Goal: Task Accomplishment & Management: Complete application form

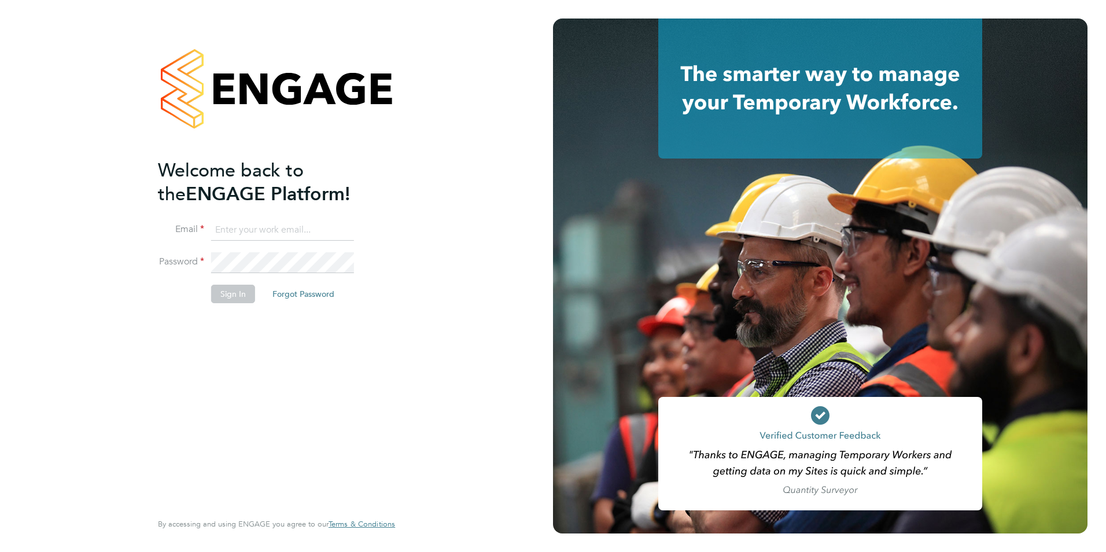
type input "rhymel@thrivesw.co.uk"
click at [234, 294] on button "Sign In" at bounding box center [233, 294] width 44 height 19
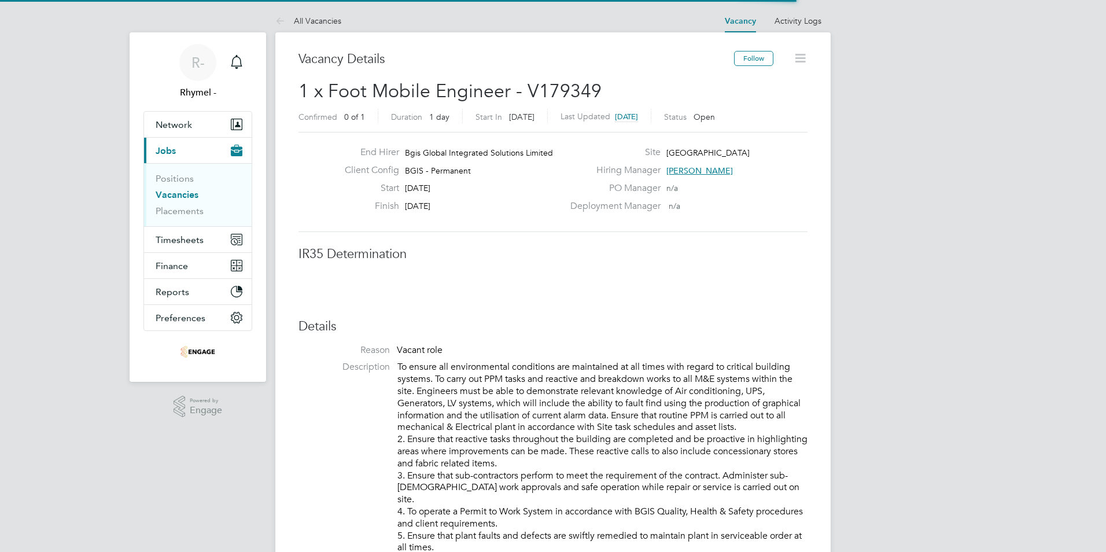
scroll to position [34, 81]
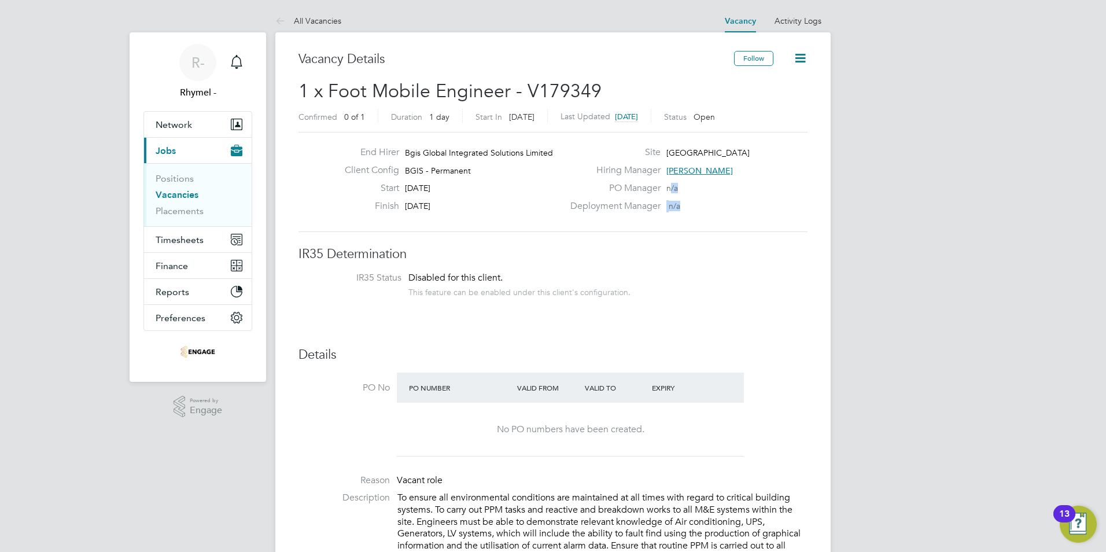
drag, startPoint x: 727, startPoint y: 166, endPoint x: 681, endPoint y: 223, distance: 72.8
click at [681, 223] on div "End Hirer Bgis Global Integrated Solutions Limited Client Config BGIS - Permane…" at bounding box center [553, 182] width 509 height 100
drag, startPoint x: 681, startPoint y: 223, endPoint x: 744, endPoint y: 218, distance: 62.7
click at [744, 218] on div "Deployment Manager n/a" at bounding box center [687, 209] width 249 height 18
drag, startPoint x: 666, startPoint y: 167, endPoint x: 729, endPoint y: 172, distance: 62.7
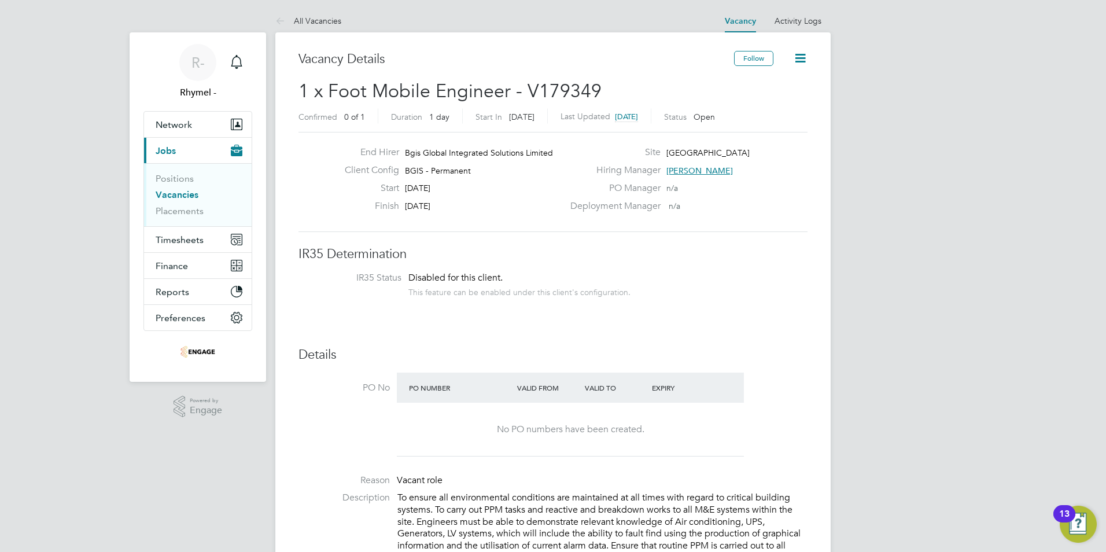
click at [729, 172] on div "Hiring Manager Hamza Idris" at bounding box center [687, 173] width 249 height 18
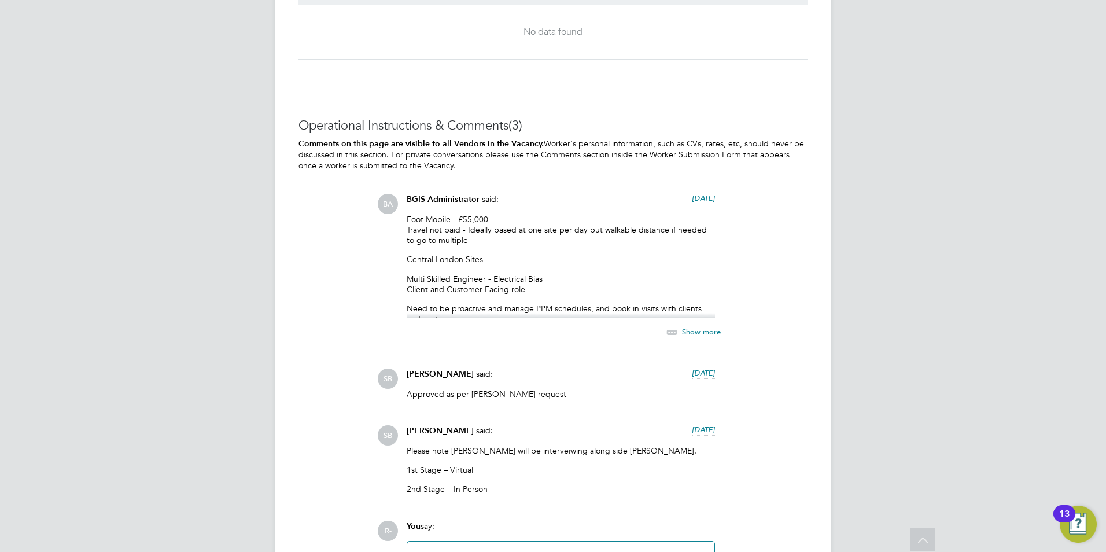
scroll to position [1750, 0]
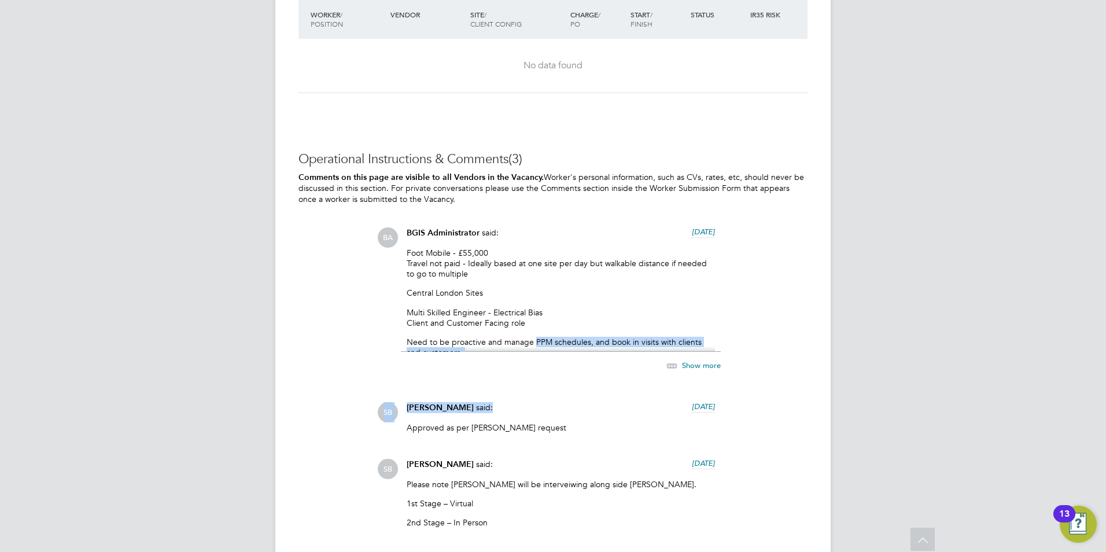
drag, startPoint x: 533, startPoint y: 331, endPoint x: 558, endPoint y: 412, distance: 84.3
click at [558, 412] on div "BA BGIS Administrator said: 6 days ago Foot Mobile - £55,000 Travel not paid - …" at bounding box center [592, 382] width 430 height 310
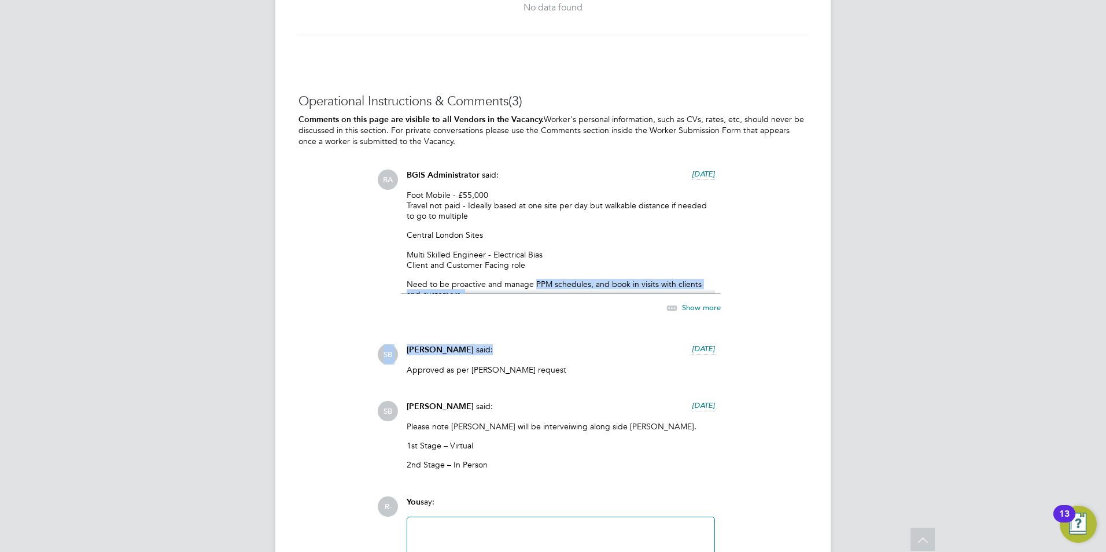
click at [698, 307] on span "Show more" at bounding box center [701, 307] width 39 height 10
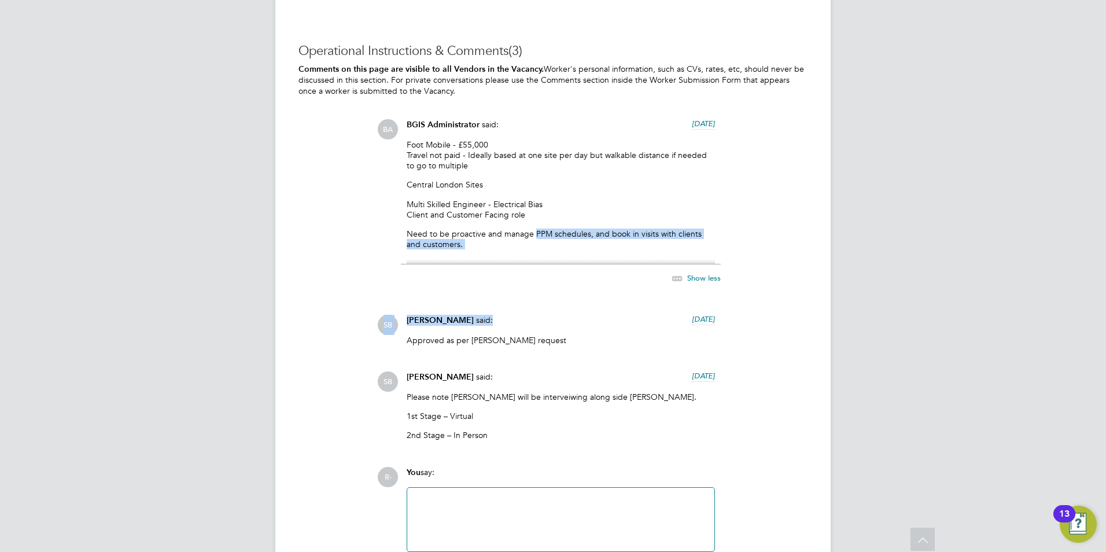
scroll to position [1924, 0]
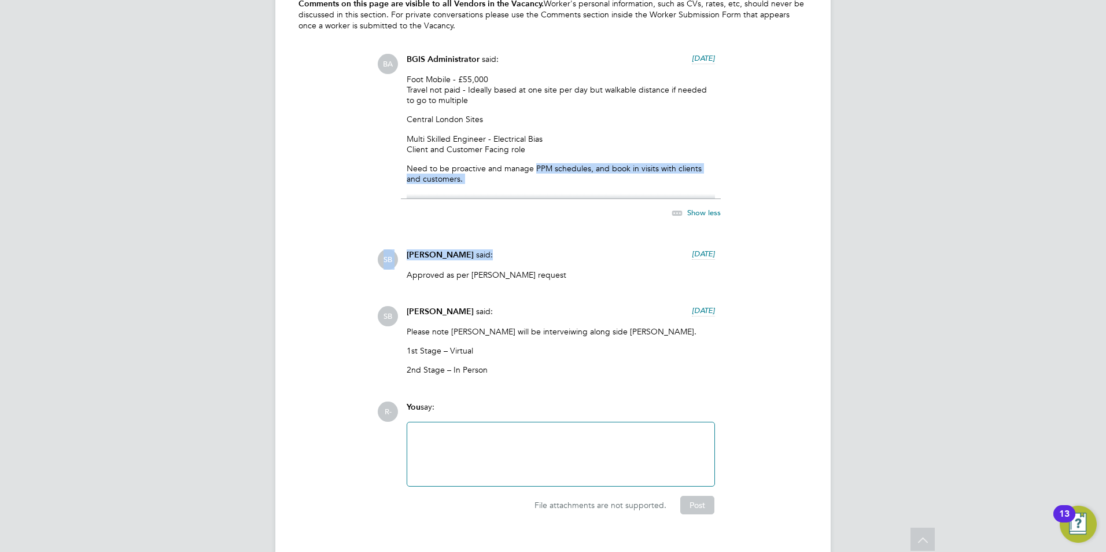
click at [565, 163] on p "Need to be proactive and manage PPM schedules, and book in visits with clients …" at bounding box center [561, 173] width 308 height 21
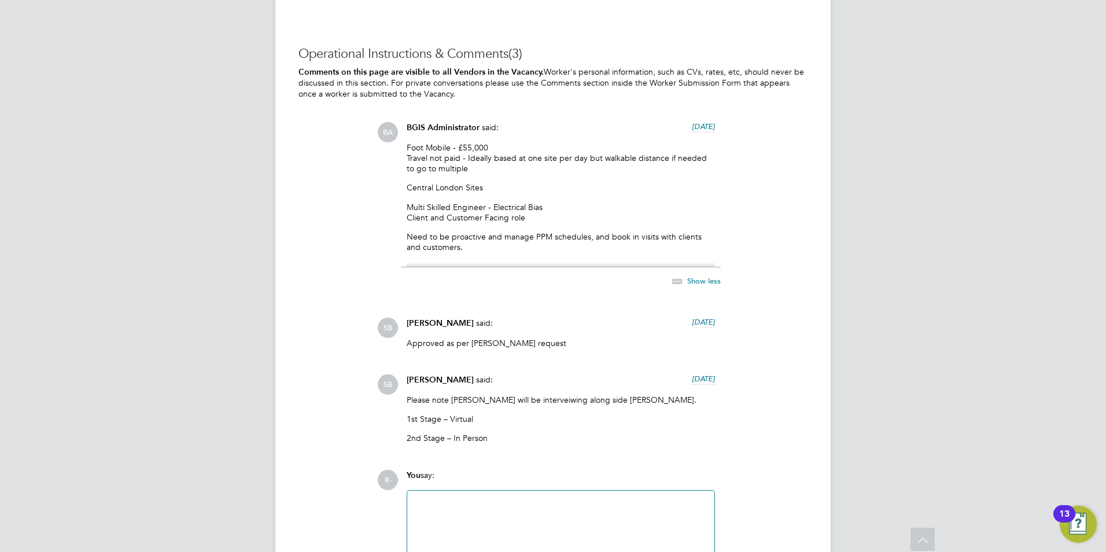
scroll to position [1944, 0]
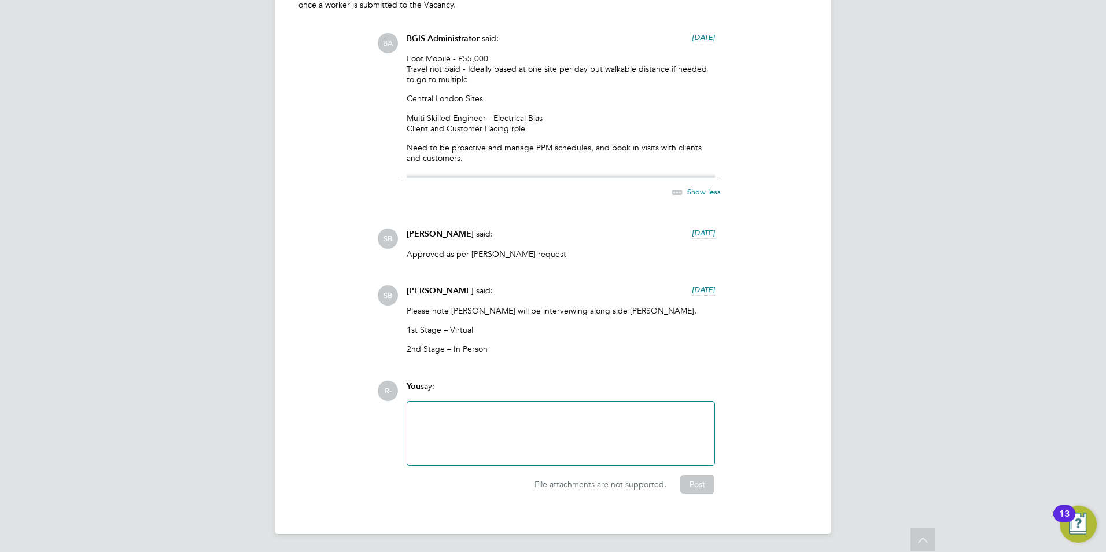
click at [474, 421] on div at bounding box center [560, 433] width 293 height 50
click at [466, 430] on div at bounding box center [560, 433] width 293 height 50
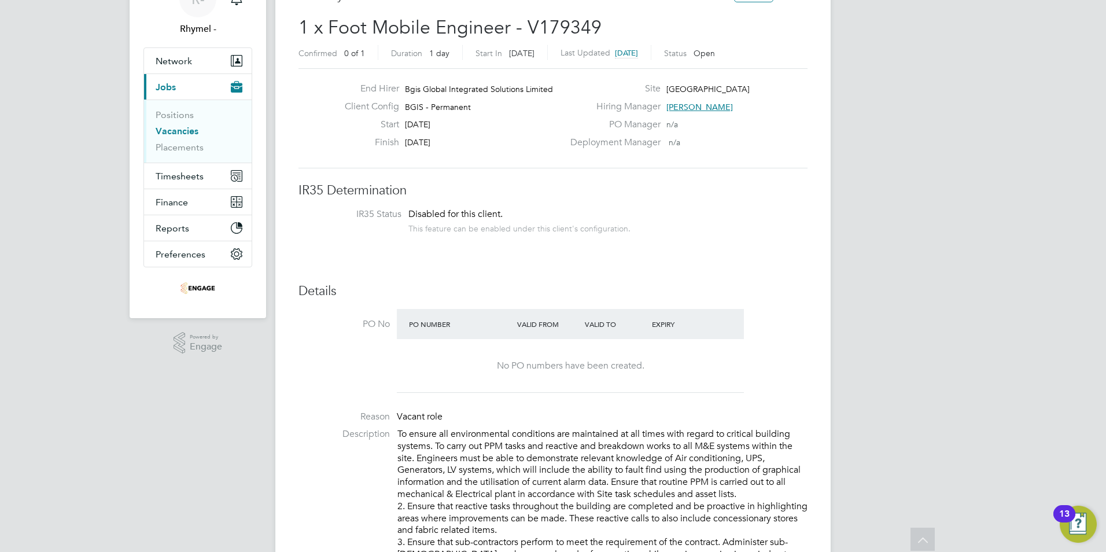
scroll to position [58, 0]
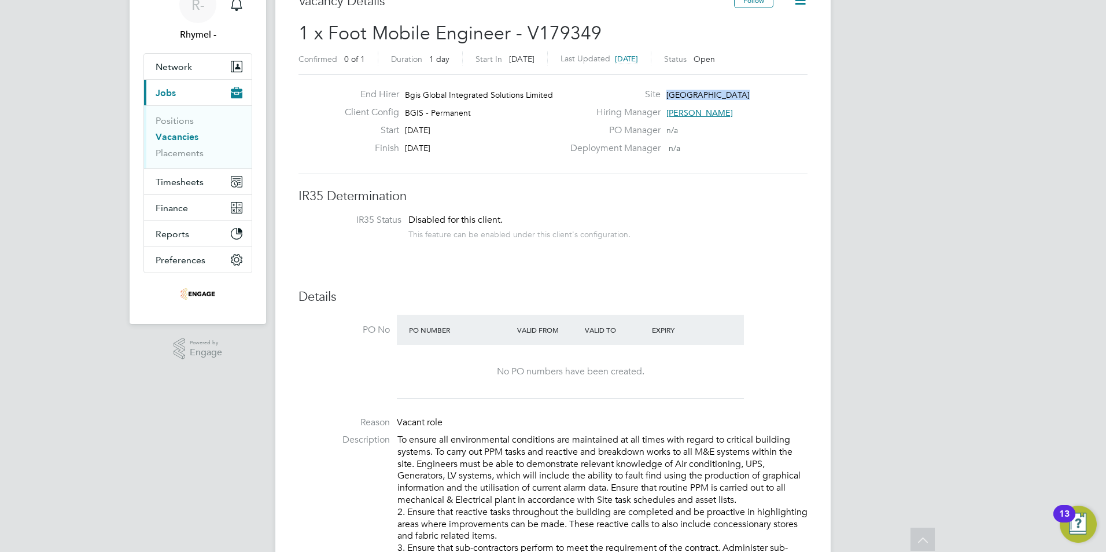
drag, startPoint x: 734, startPoint y: 90, endPoint x: 668, endPoint y: 97, distance: 66.9
click at [668, 97] on span "New Street Square" at bounding box center [707, 95] width 83 height 10
copy span "New Street Square"
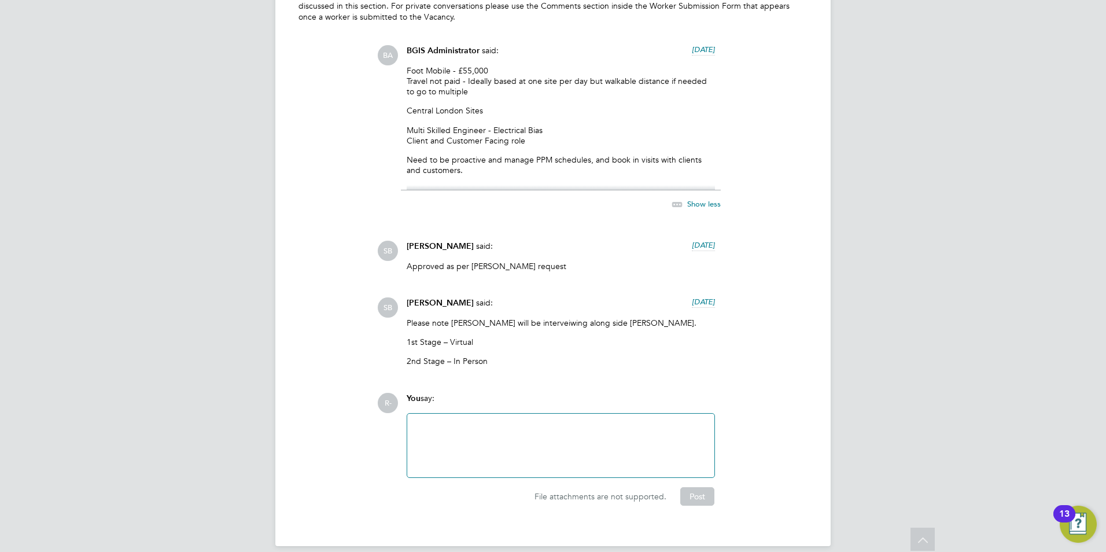
scroll to position [1944, 0]
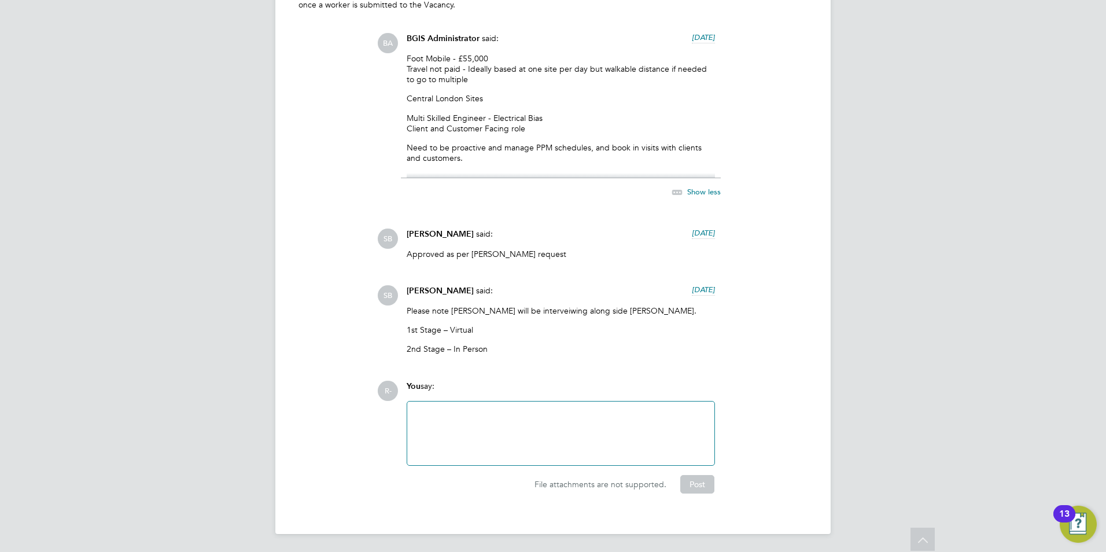
click at [493, 352] on p "2nd Stage – In Person" at bounding box center [561, 349] width 308 height 10
click at [487, 412] on div at bounding box center [560, 433] width 293 height 50
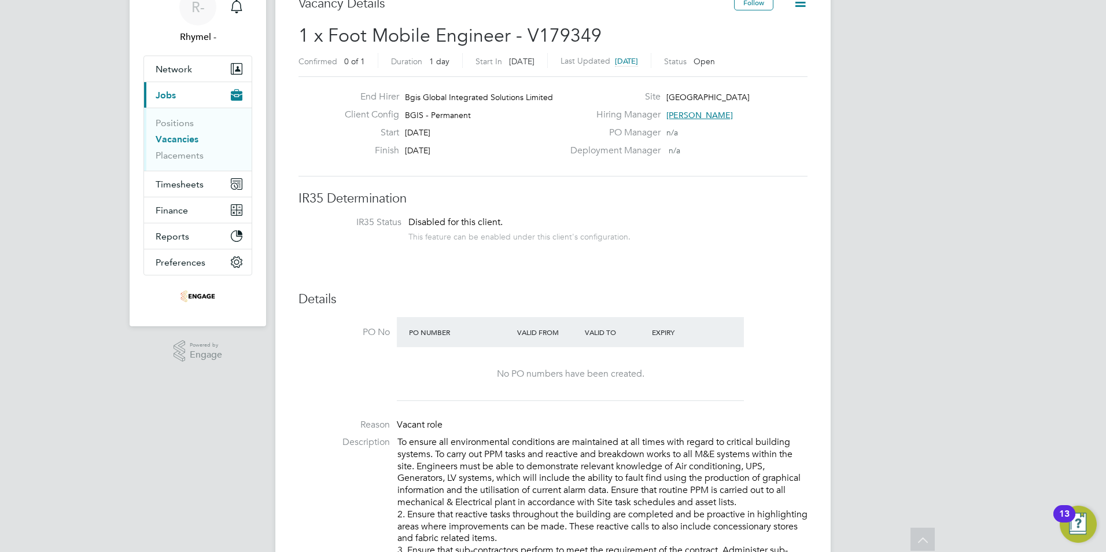
scroll to position [0, 0]
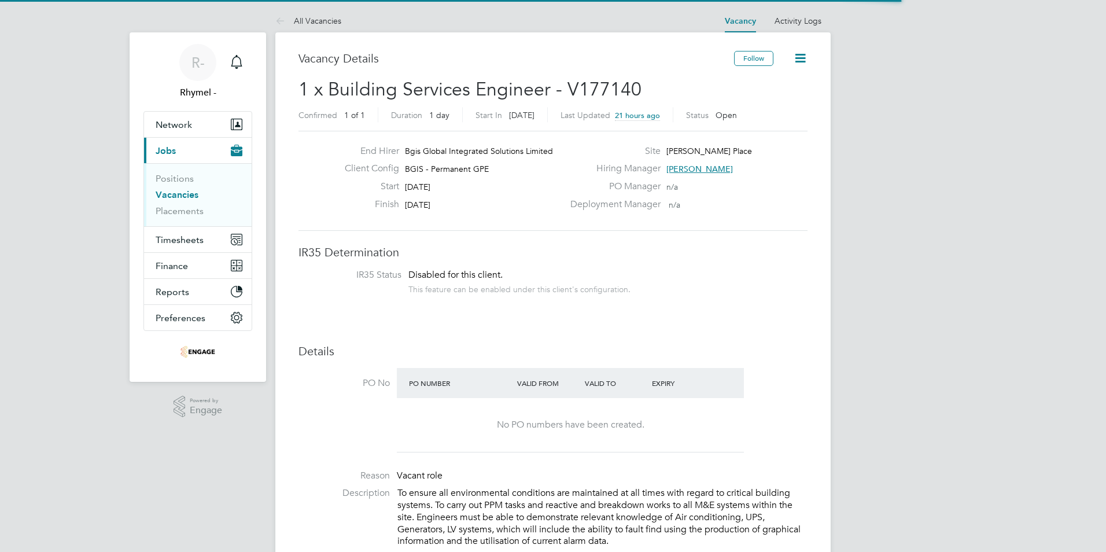
scroll to position [34, 81]
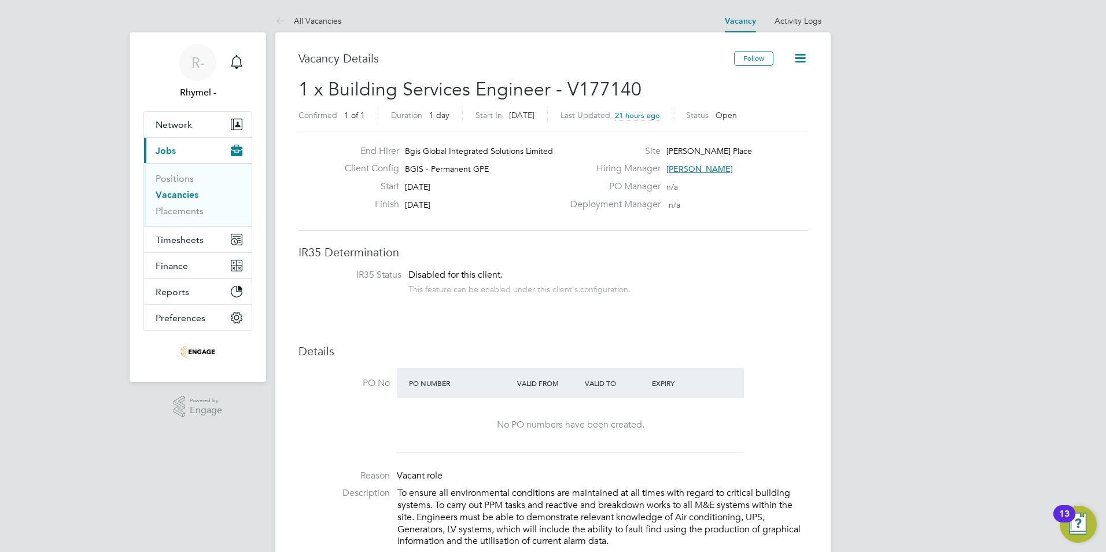
drag, startPoint x: 663, startPoint y: 167, endPoint x: 742, endPoint y: 168, distance: 78.7
click at [742, 168] on div "Hiring Manager [PERSON_NAME]" at bounding box center [687, 172] width 249 height 18
drag, startPoint x: 729, startPoint y: 168, endPoint x: 559, endPoint y: 212, distance: 175.0
click at [559, 212] on div "End Hirer Bgis Global Integrated Solutions Limited Client Config BGIS - Permane…" at bounding box center [553, 180] width 518 height 71
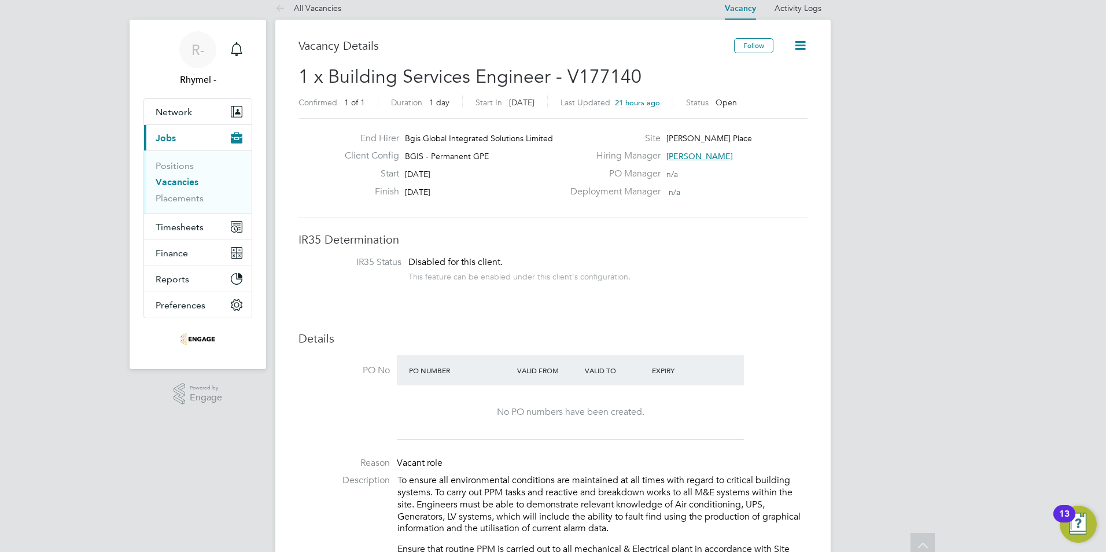
scroll to position [0, 0]
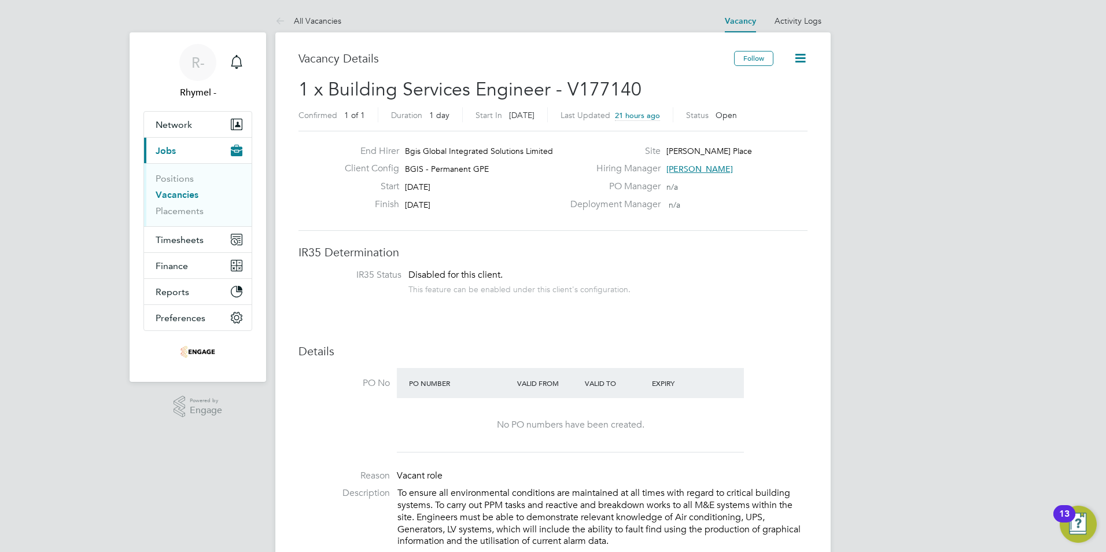
copy div "Site Alfred Place Hiring Manager Jasmin Padmore PO Manager"
click at [756, 170] on div "Hiring Manager Jasmin Padmore" at bounding box center [687, 172] width 249 height 18
drag, startPoint x: 731, startPoint y: 170, endPoint x: 665, endPoint y: 180, distance: 66.8
click at [665, 180] on div "Hiring Manager Jasmin Padmore" at bounding box center [687, 172] width 249 height 18
drag, startPoint x: 665, startPoint y: 169, endPoint x: 759, endPoint y: 169, distance: 93.7
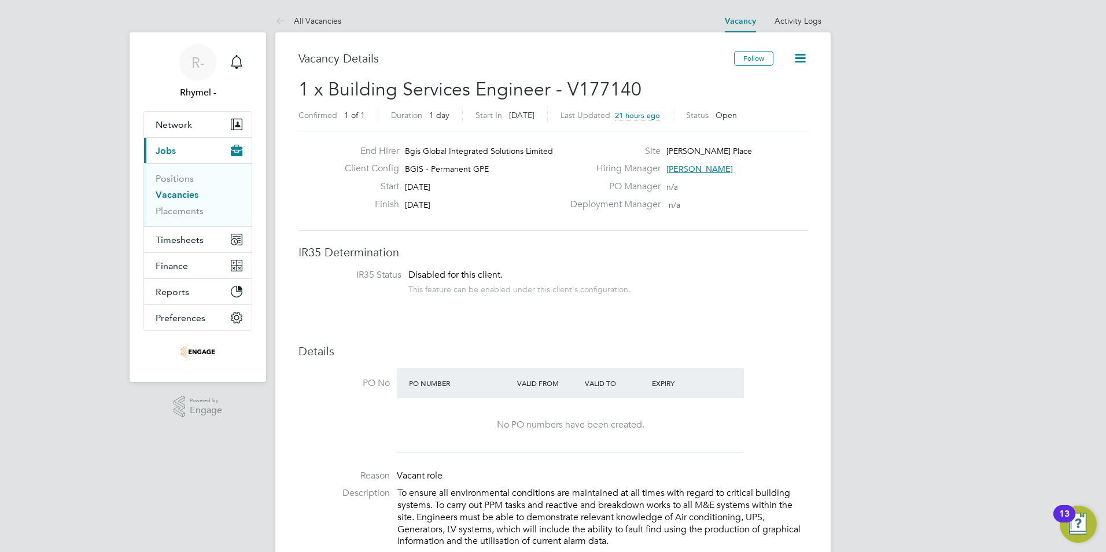
click at [758, 169] on div "Hiring Manager Jasmin Padmore" at bounding box center [687, 172] width 249 height 18
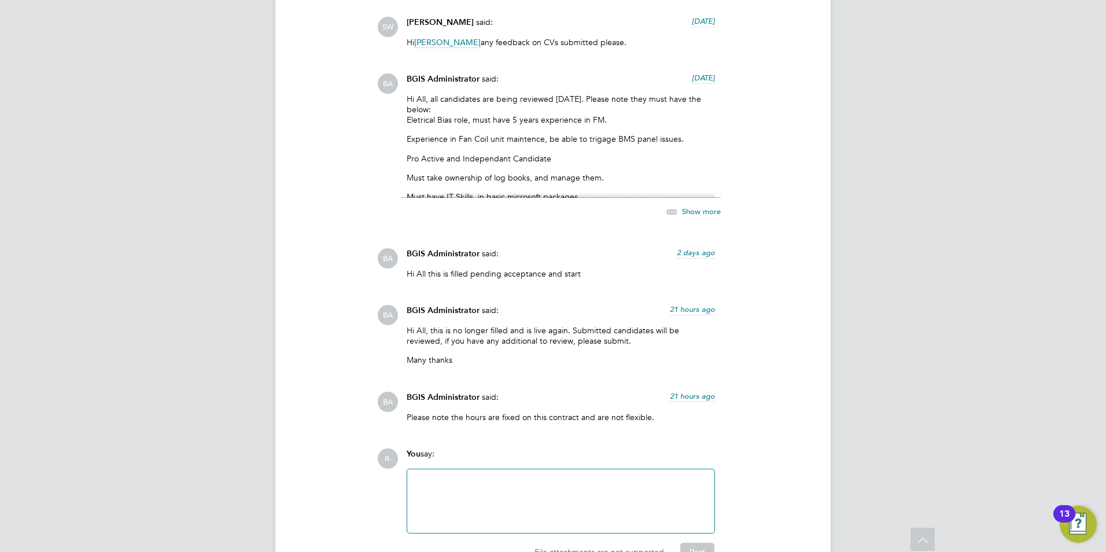
scroll to position [2372, 0]
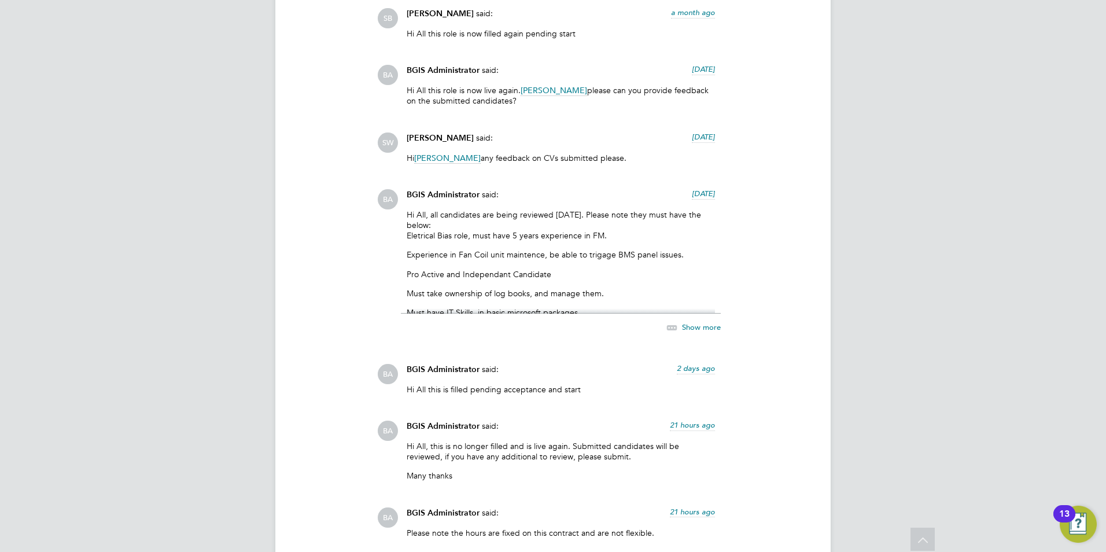
click at [692, 325] on span "Show more" at bounding box center [701, 327] width 39 height 10
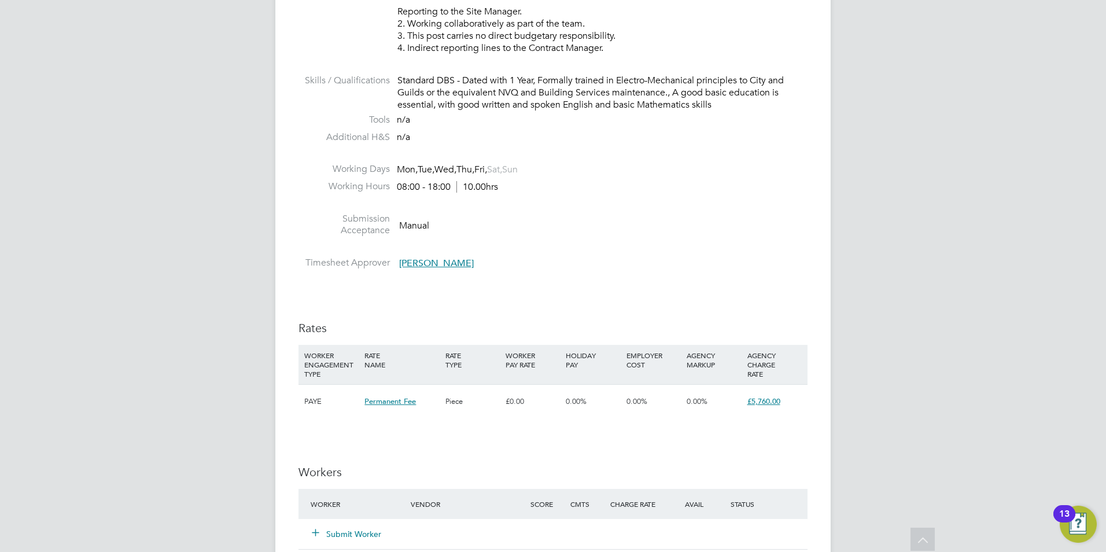
scroll to position [868, 0]
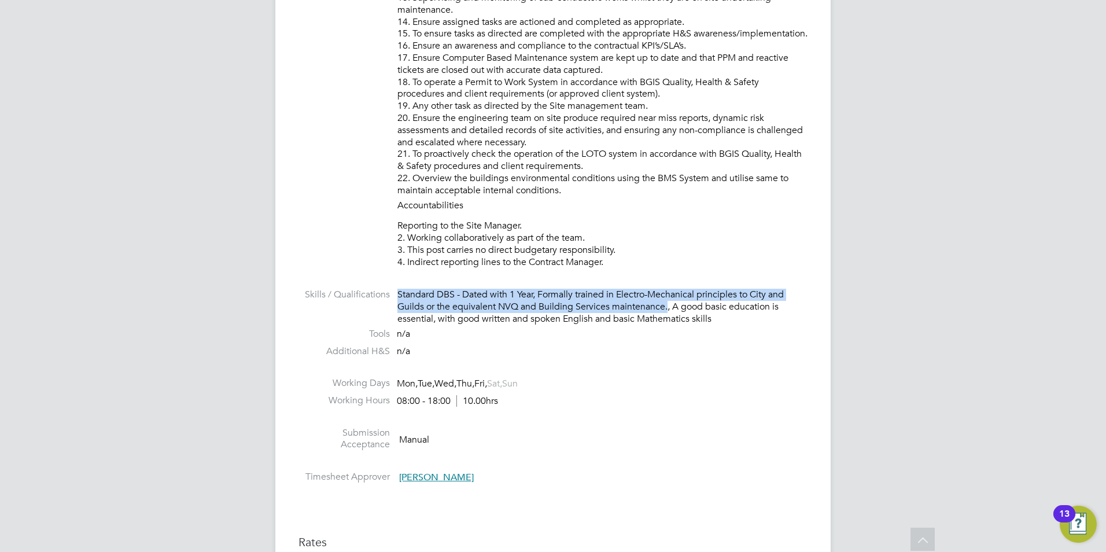
drag, startPoint x: 669, startPoint y: 309, endPoint x: 378, endPoint y: 299, distance: 290.6
click at [377, 298] on li "Skills / Qualifications Standard DBS - Dated with 1 Year, Formally trained in E…" at bounding box center [553, 308] width 509 height 39
click at [655, 290] on div "Standard DBS - Dated with 1 Year, Formally trained in Electro-Mechanical princi…" at bounding box center [602, 307] width 410 height 36
drag, startPoint x: 668, startPoint y: 307, endPoint x: 469, endPoint y: 298, distance: 199.2
click at [469, 298] on div "Standard DBS - Dated with 1 Year, Formally trained in Electro-Mechanical princi…" at bounding box center [602, 307] width 410 height 36
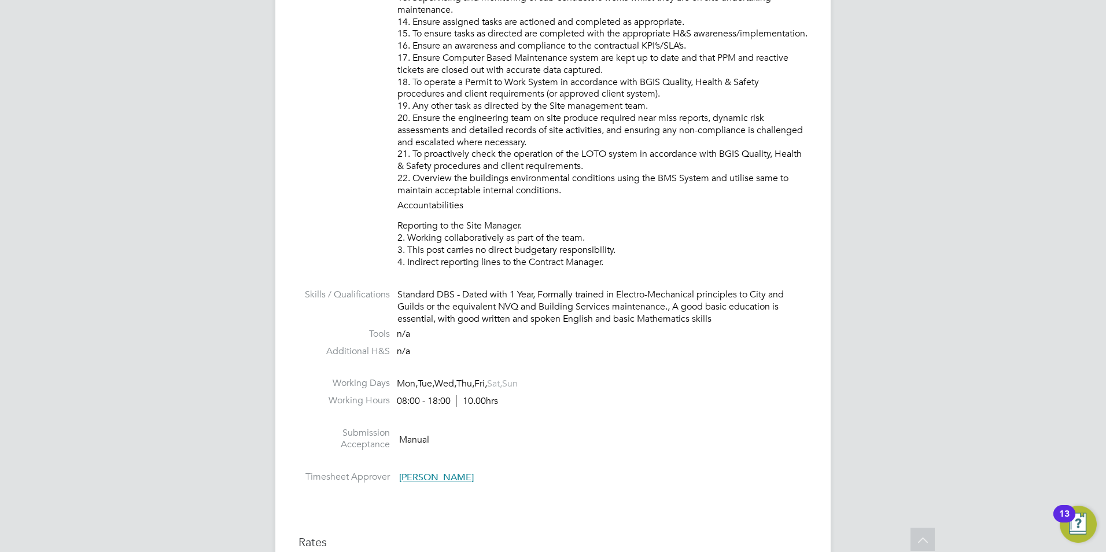
drag, startPoint x: 469, startPoint y: 298, endPoint x: 603, endPoint y: 349, distance: 143.5
click at [603, 349] on li "Additional H&S n/a" at bounding box center [553, 353] width 509 height 17
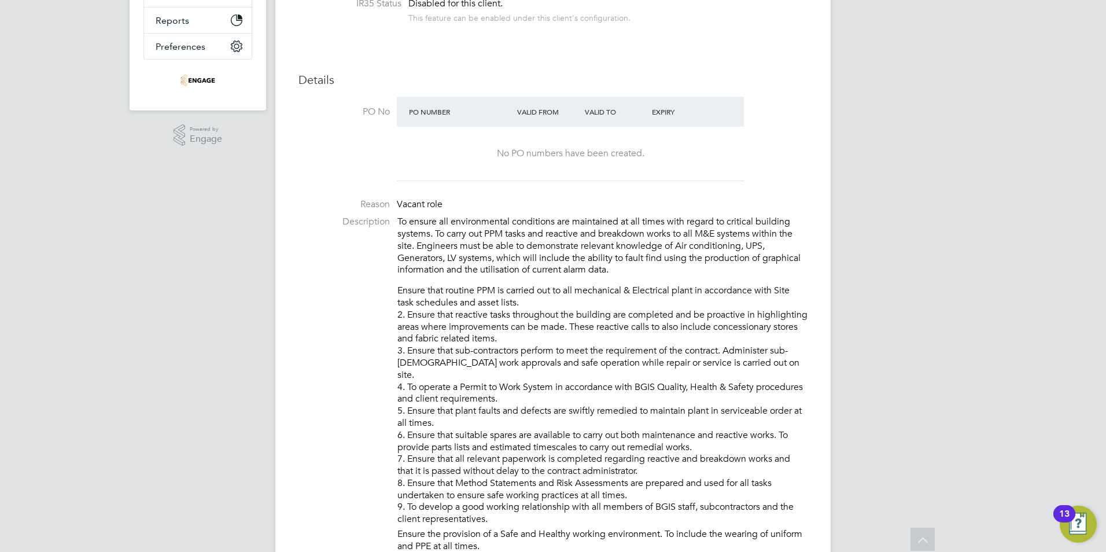
scroll to position [0, 0]
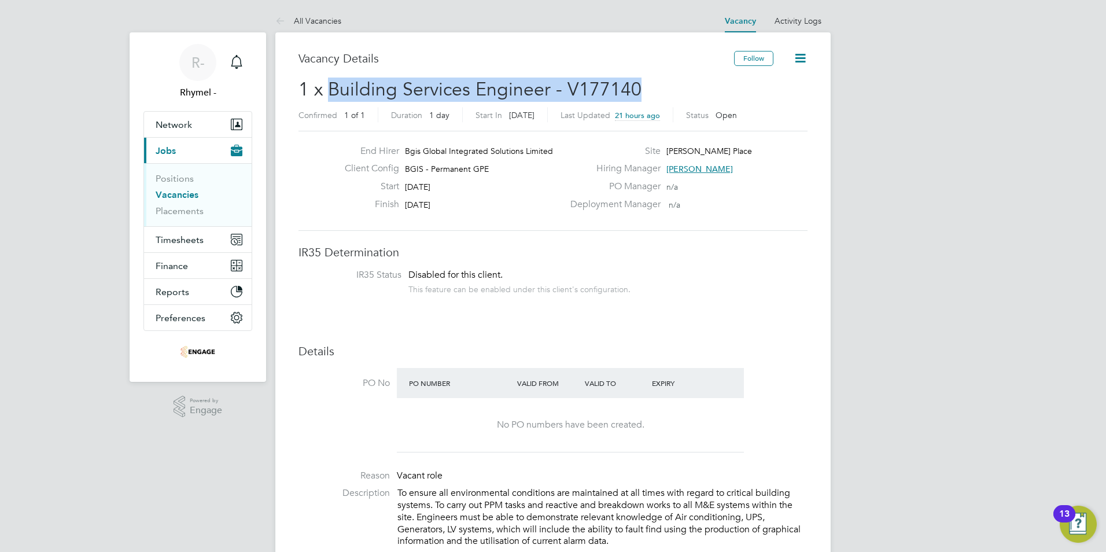
drag, startPoint x: 333, startPoint y: 95, endPoint x: 654, endPoint y: 78, distance: 321.5
click at [654, 78] on h2 "1 x Building Services Engineer - V177140 Confirmed 1 of 1 Duration 1 day Start …" at bounding box center [553, 102] width 509 height 49
drag, startPoint x: 654, startPoint y: 78, endPoint x: 625, endPoint y: 84, distance: 29.6
copy span "Building Services Engineer - V177140"
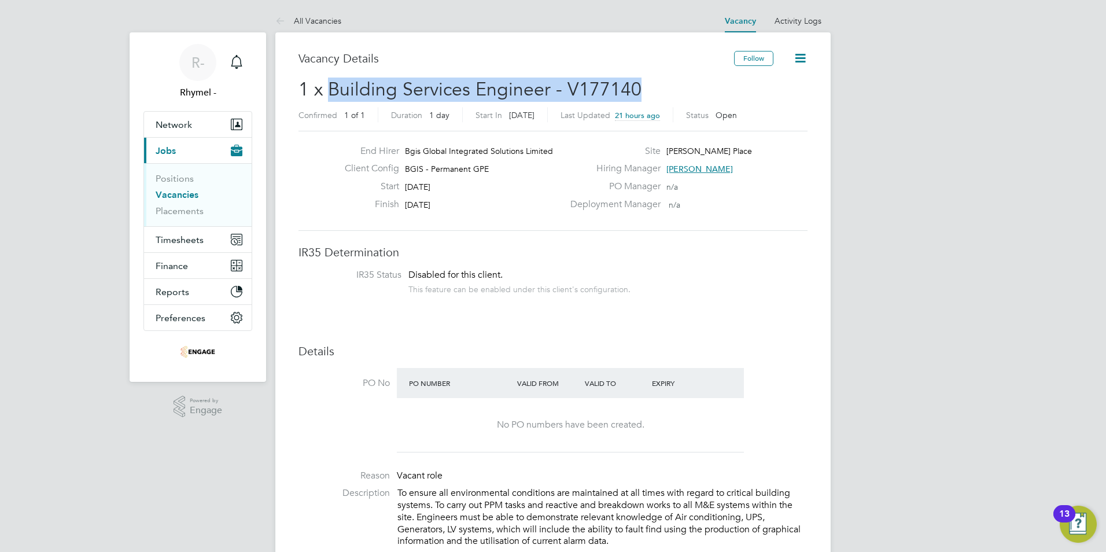
click at [557, 87] on span "1 x Building Services Engineer - V177140" at bounding box center [470, 89] width 343 height 23
drag, startPoint x: 544, startPoint y: 90, endPoint x: 330, endPoint y: 83, distance: 214.7
click at [330, 83] on span "1 x Building Services Engineer - V177140" at bounding box center [470, 89] width 343 height 23
drag, startPoint x: 330, startPoint y: 83, endPoint x: 344, endPoint y: 89, distance: 14.8
copy span "Building Services Enginee"
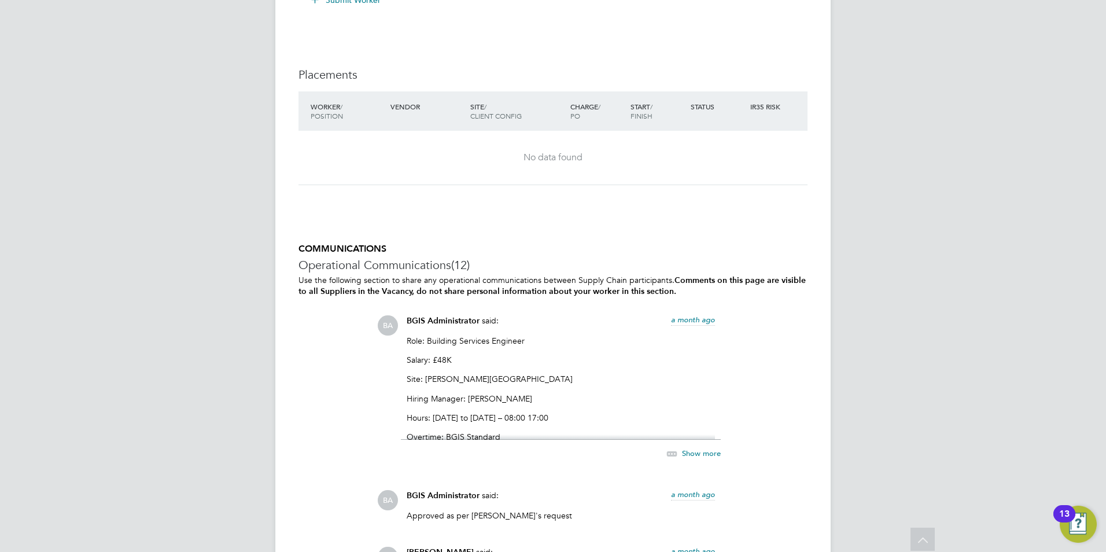
scroll to position [1909, 0]
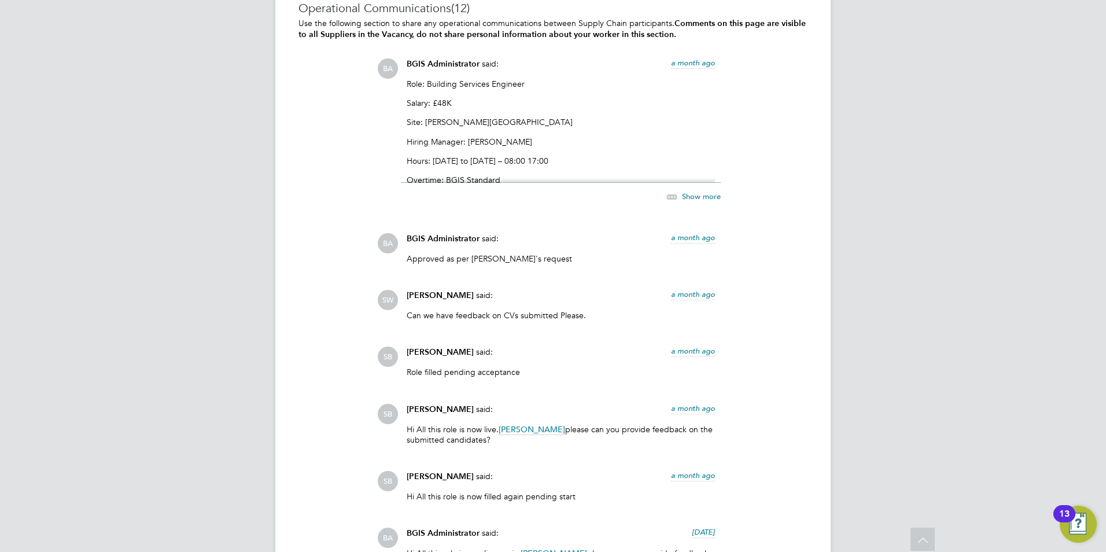
click at [690, 194] on span "Show more" at bounding box center [701, 196] width 39 height 10
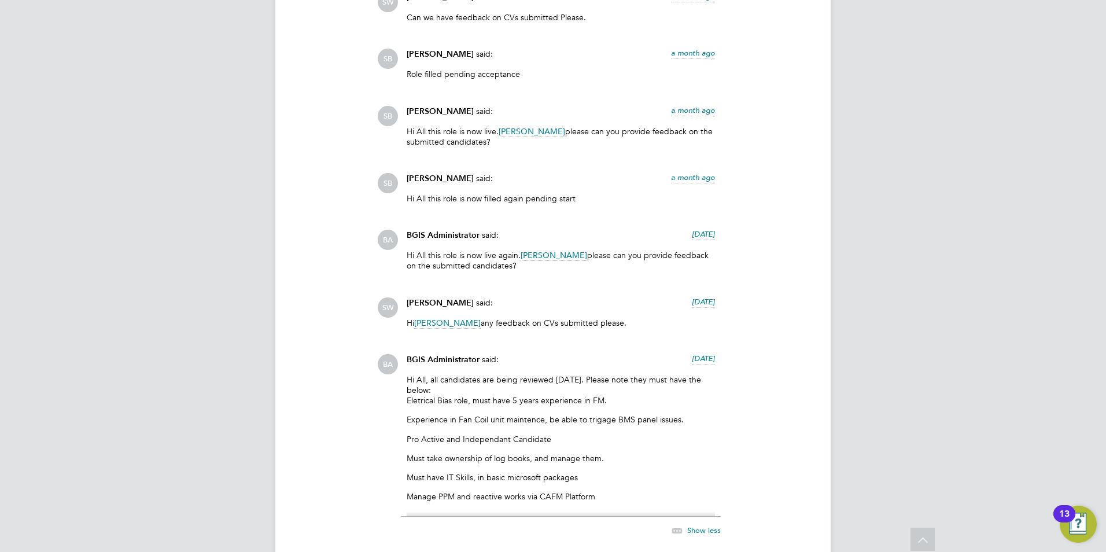
scroll to position [2314, 0]
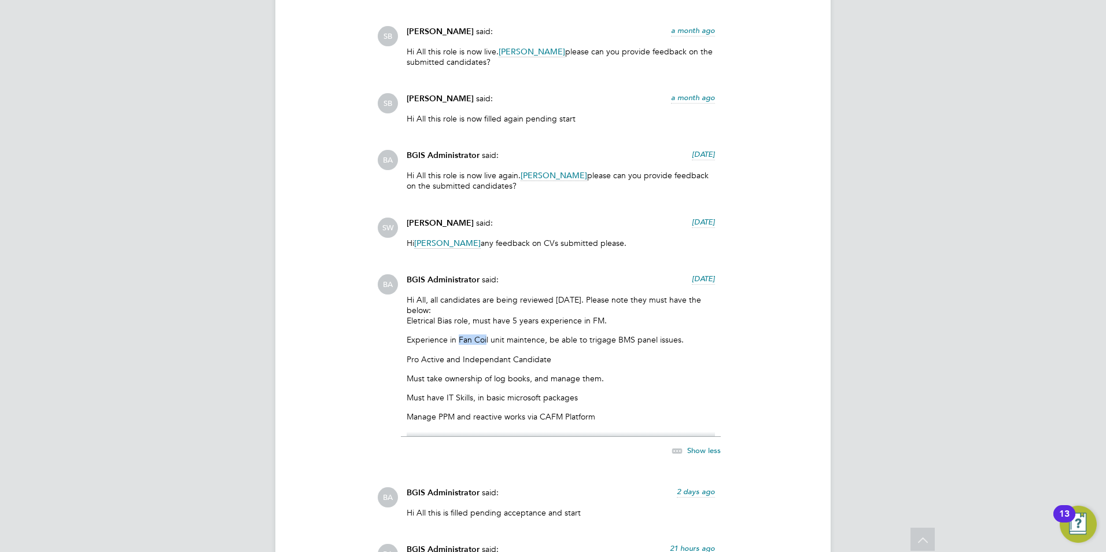
drag, startPoint x: 486, startPoint y: 337, endPoint x: 457, endPoint y: 340, distance: 29.1
click at [457, 340] on p "Experience in Fan Coil unit maintence, be able to trigage BMS panel issues." at bounding box center [561, 339] width 308 height 10
drag, startPoint x: 456, startPoint y: 340, endPoint x: 417, endPoint y: 334, distance: 39.8
click at [405, 336] on div "BGIS Administrator said: 8 days ago Hi All, all candidates are being reviewed t…" at bounding box center [561, 372] width 320 height 196
drag, startPoint x: 490, startPoint y: 338, endPoint x: 458, endPoint y: 338, distance: 31.8
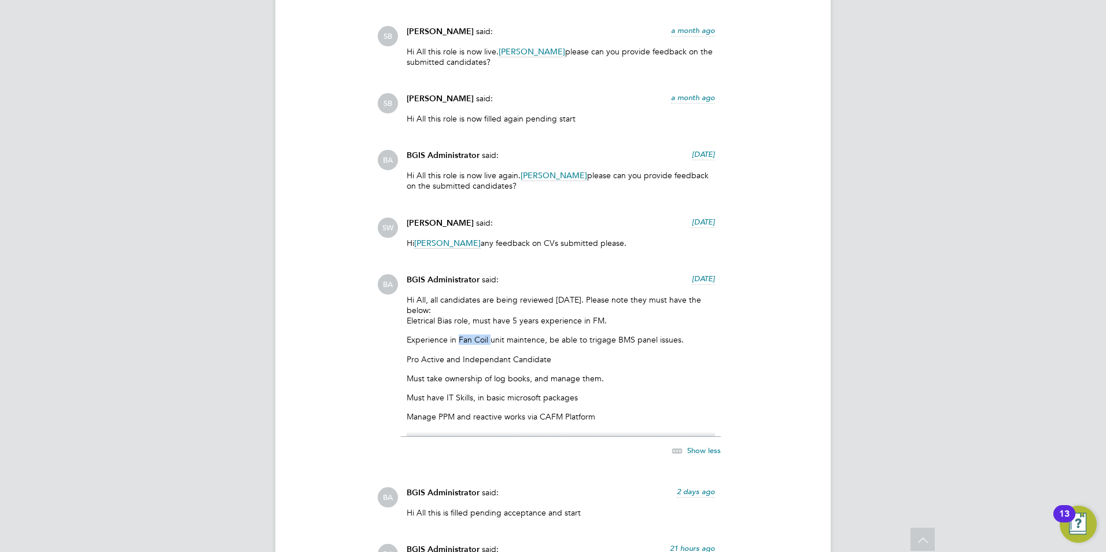
click at [458, 338] on p "Experience in Fan Coil unit maintence, be able to trigage BMS panel issues." at bounding box center [561, 339] width 308 height 10
copy p "Fan Coil"
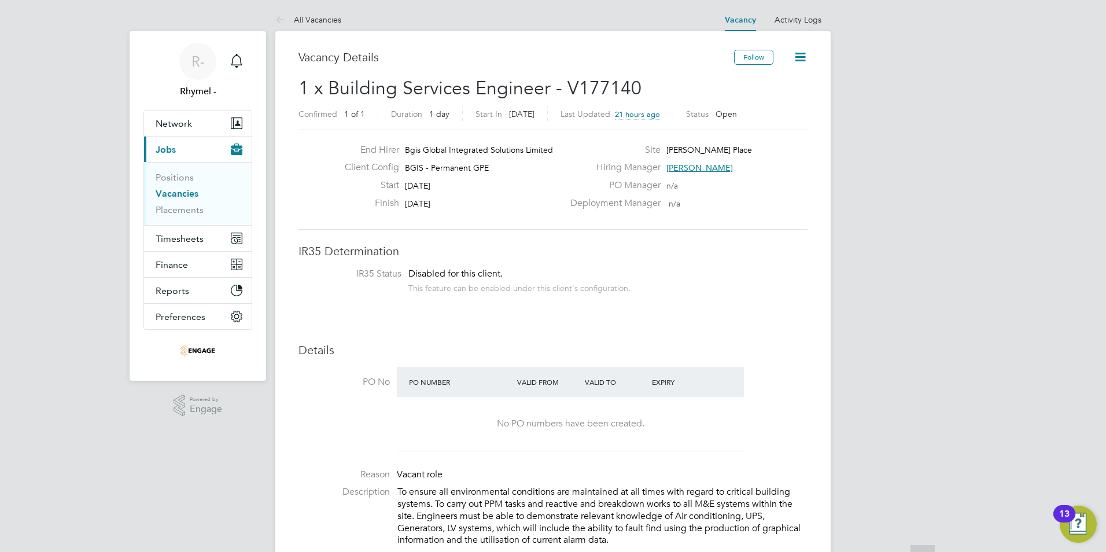
scroll to position [0, 0]
drag, startPoint x: 714, startPoint y: 148, endPoint x: 671, endPoint y: 146, distance: 44.0
click at [671, 146] on div "Site Alfred Place" at bounding box center [687, 154] width 249 height 18
drag, startPoint x: 671, startPoint y: 146, endPoint x: 680, endPoint y: 151, distance: 10.3
drag, startPoint x: 680, startPoint y: 151, endPoint x: 666, endPoint y: 148, distance: 13.8
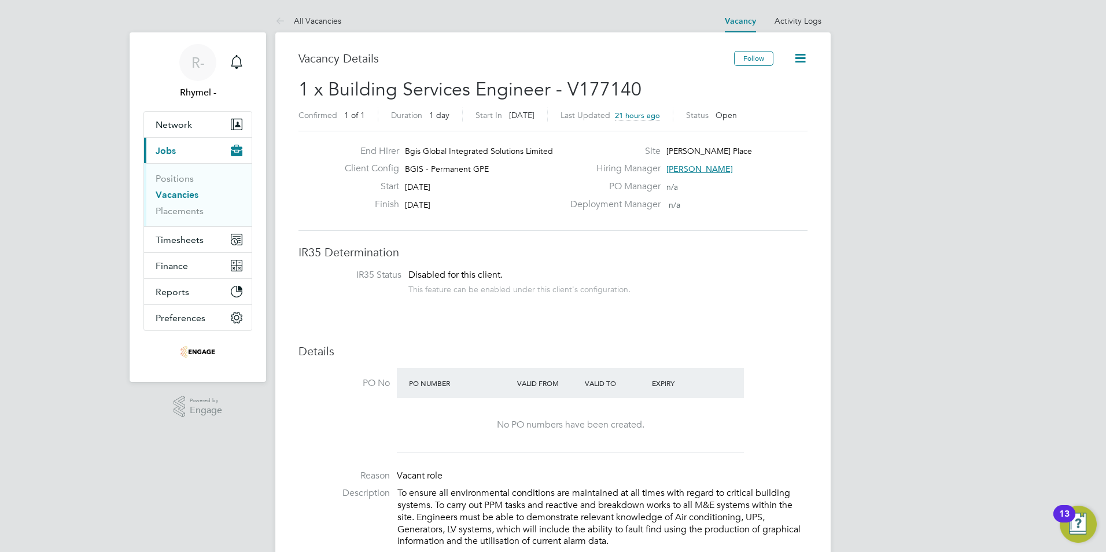
click at [667, 146] on span "Alfred Place" at bounding box center [709, 151] width 86 height 10
drag, startPoint x: 662, startPoint y: 154, endPoint x: 710, endPoint y: 152, distance: 48.1
click at [710, 152] on div "Site Alfred Place" at bounding box center [687, 154] width 249 height 18
drag, startPoint x: 710, startPoint y: 152, endPoint x: 702, endPoint y: 153, distance: 7.7
copy span "Alfred Place"
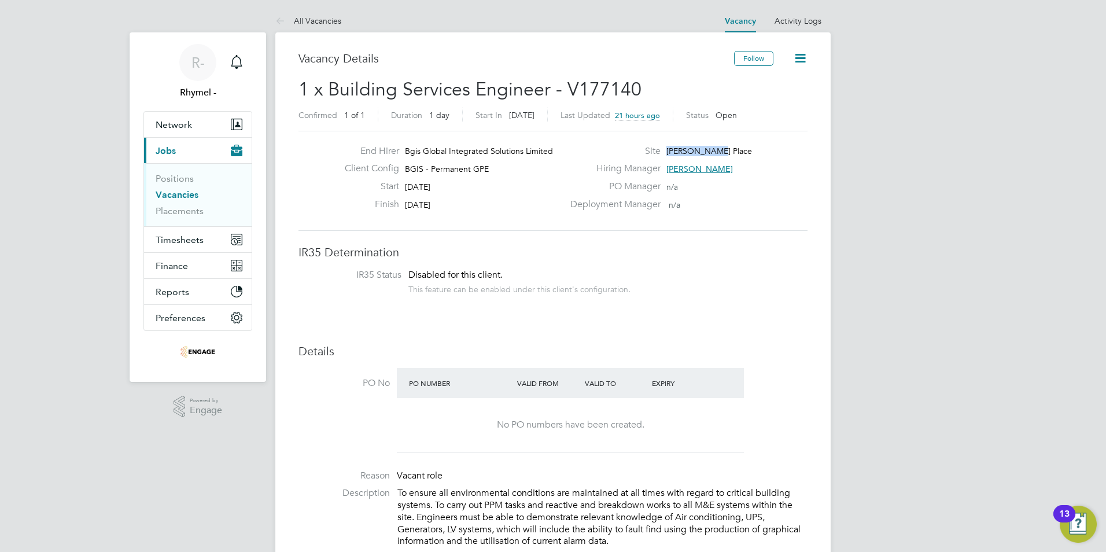
click at [801, 56] on icon at bounding box center [800, 58] width 14 height 14
click at [801, 20] on link "Activity Logs" at bounding box center [798, 21] width 47 height 10
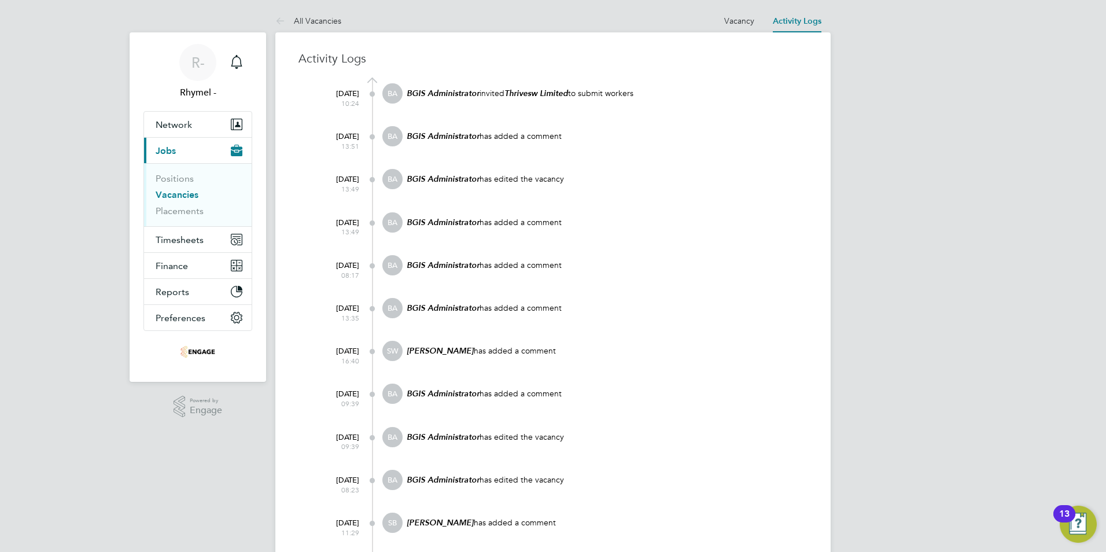
click at [190, 195] on link "Vacancies" at bounding box center [177, 194] width 43 height 11
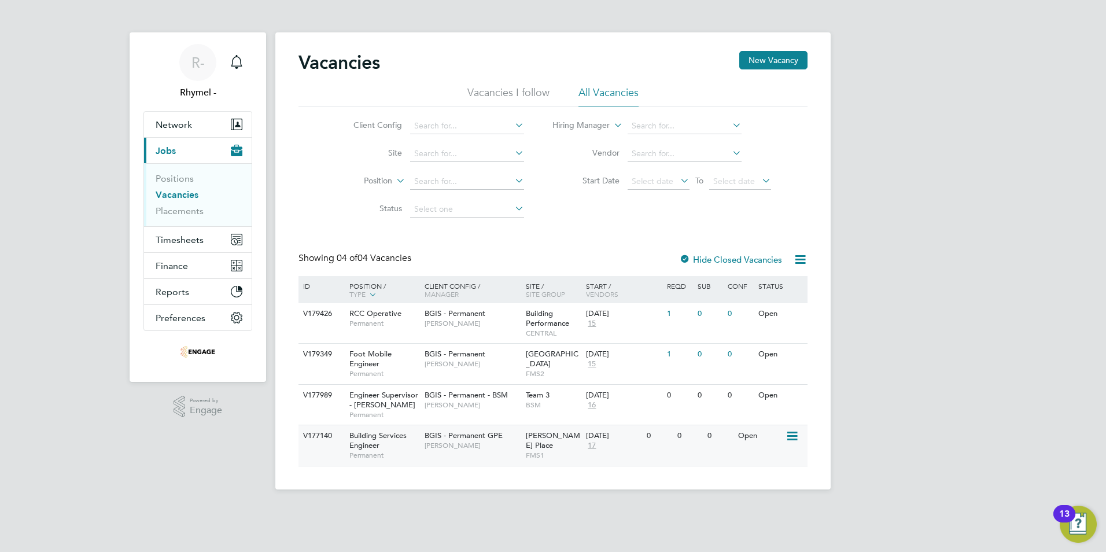
click at [794, 440] on icon at bounding box center [792, 436] width 12 height 14
click at [364, 439] on span "Building Services Engineer" at bounding box center [377, 440] width 57 height 20
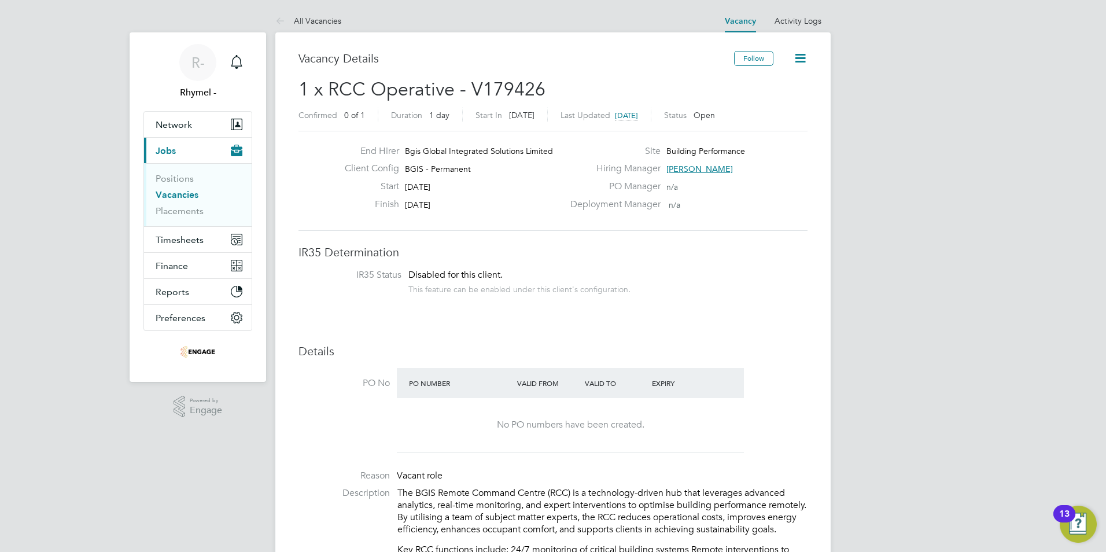
click at [540, 81] on span "1 x RCC Operative - V179426" at bounding box center [422, 89] width 247 height 23
drag, startPoint x: 541, startPoint y: 86, endPoint x: 330, endPoint y: 83, distance: 211.8
click at [330, 83] on span "1 x RCC Operative - V179426" at bounding box center [422, 89] width 247 height 23
drag, startPoint x: 330, startPoint y: 83, endPoint x: 335, endPoint y: 86, distance: 6.0
copy span "RCC Operative - V179426"
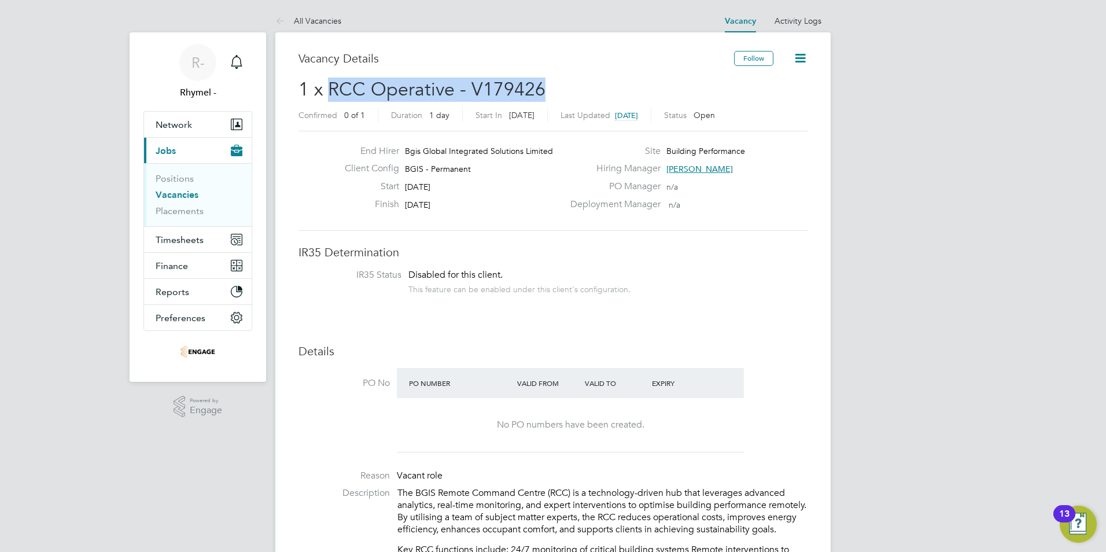
click at [485, 89] on span "1 x RCC Operative - V179426" at bounding box center [422, 89] width 247 height 23
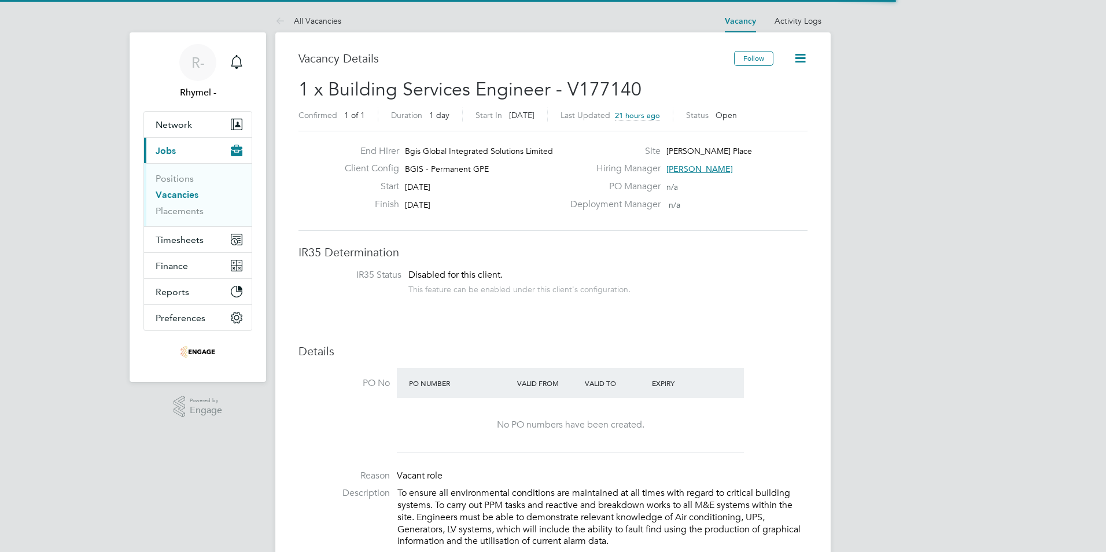
scroll to position [34, 81]
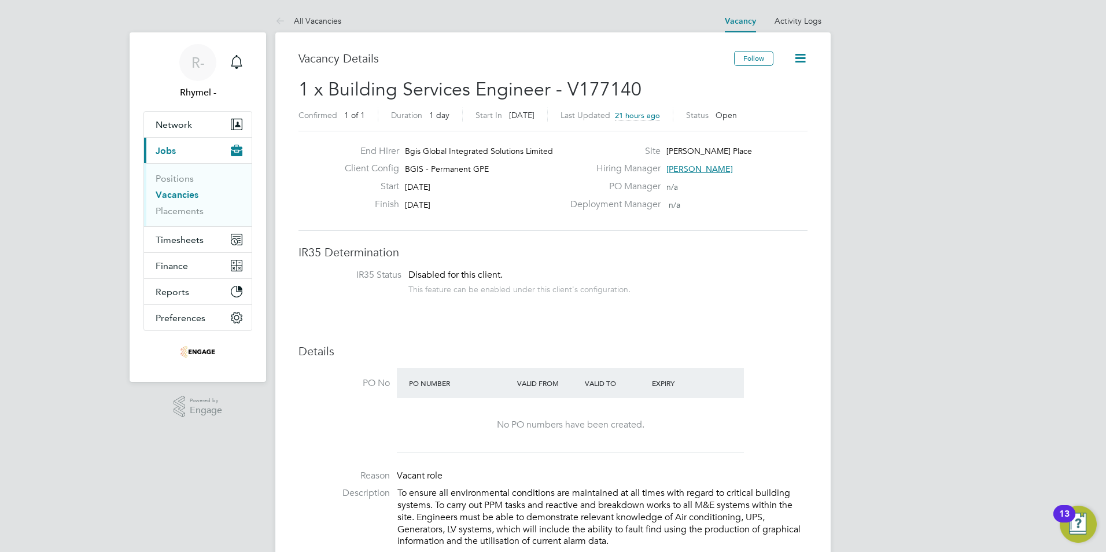
click at [805, 51] on icon at bounding box center [800, 58] width 14 height 14
click at [176, 191] on link "Vacancies" at bounding box center [177, 194] width 43 height 11
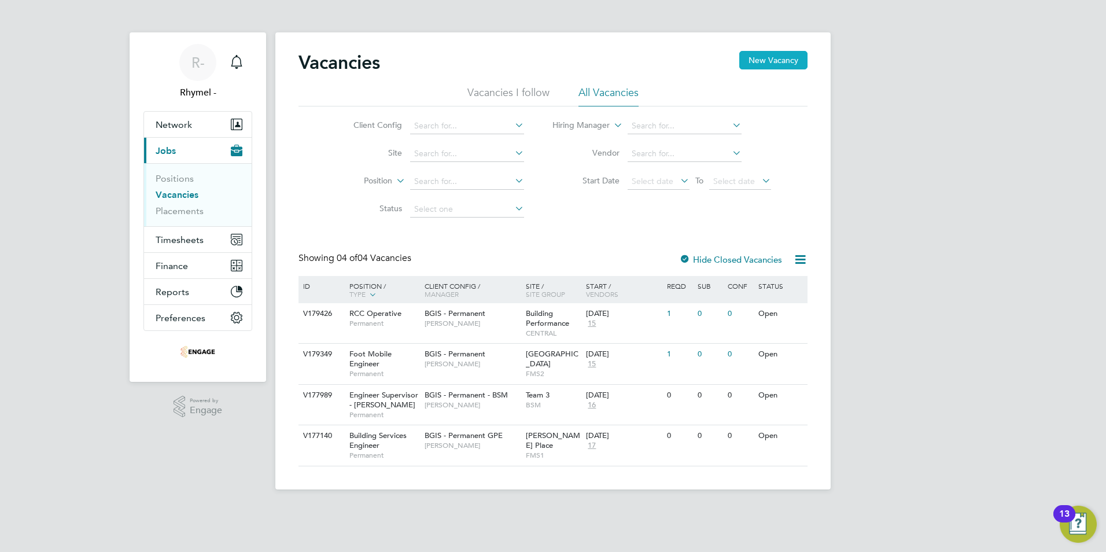
click at [784, 60] on button "New Vacancy" at bounding box center [773, 60] width 68 height 19
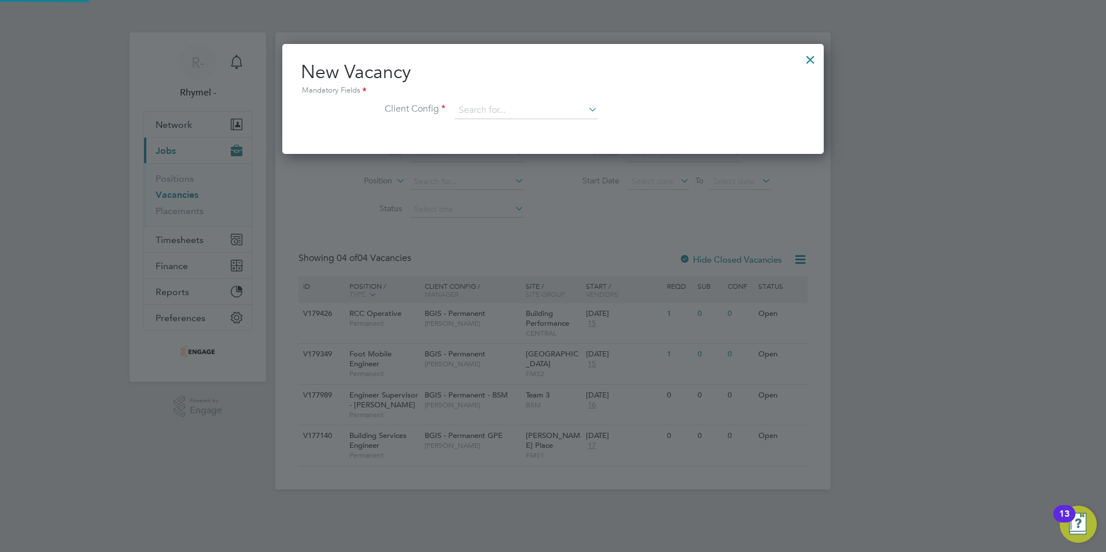
scroll to position [110, 542]
click at [813, 58] on div at bounding box center [810, 56] width 21 height 21
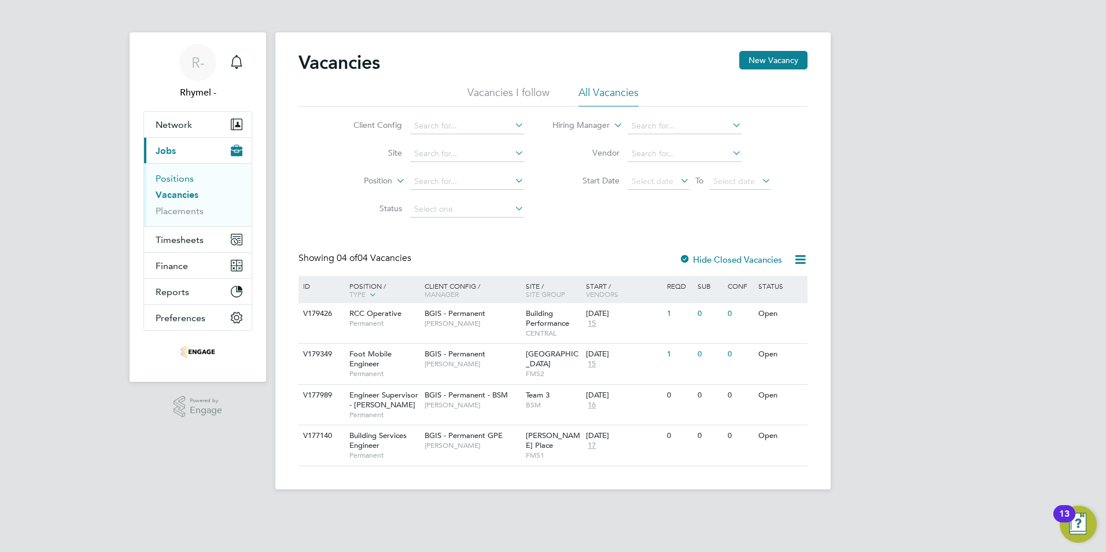
click at [186, 180] on link "Positions" at bounding box center [175, 178] width 38 height 11
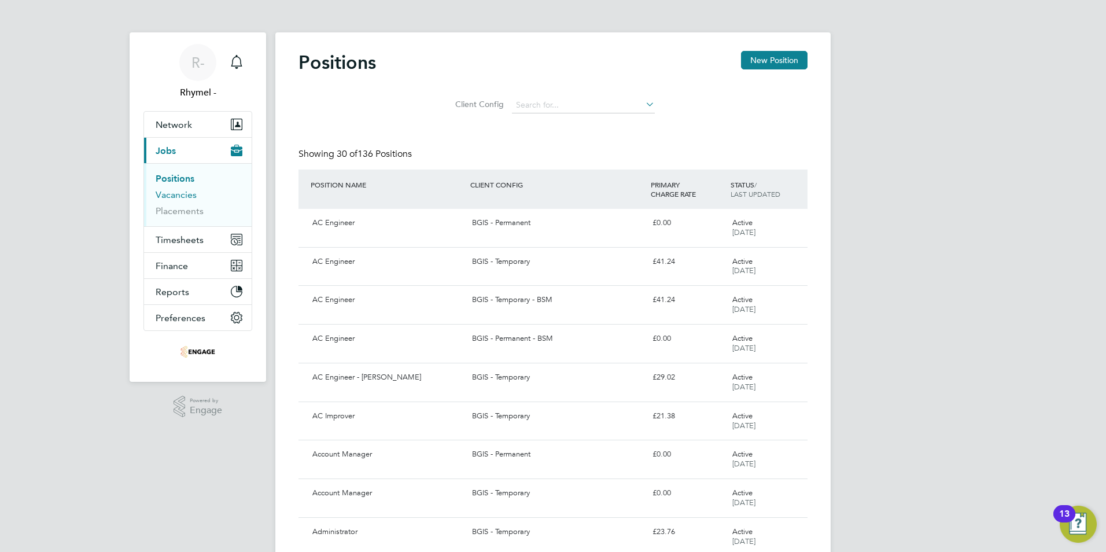
click at [185, 195] on link "Vacancies" at bounding box center [176, 194] width 41 height 11
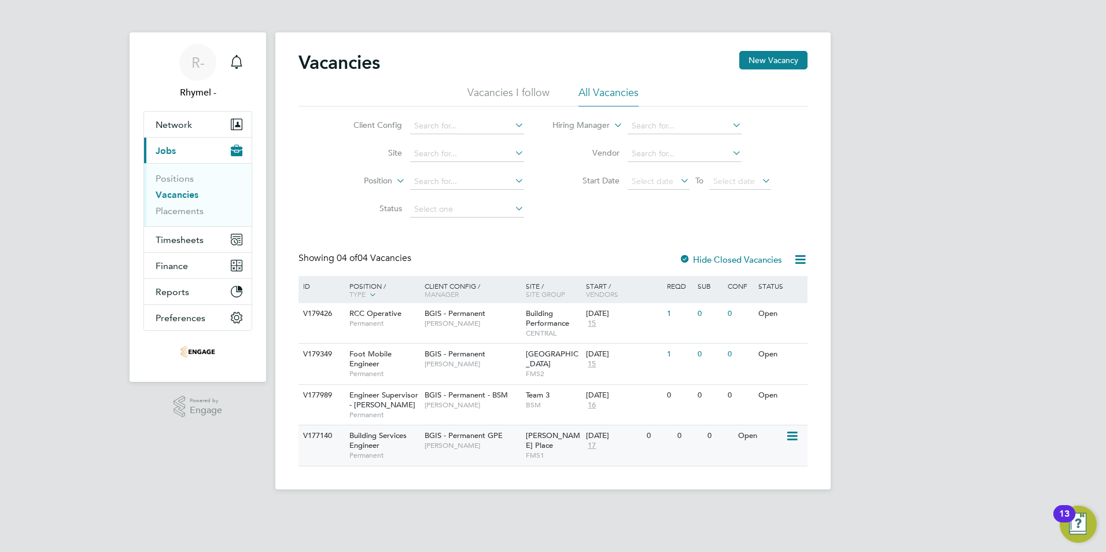
click at [321, 435] on div "V177140" at bounding box center [320, 435] width 40 height 21
click at [314, 432] on div "V177140" at bounding box center [320, 435] width 40 height 21
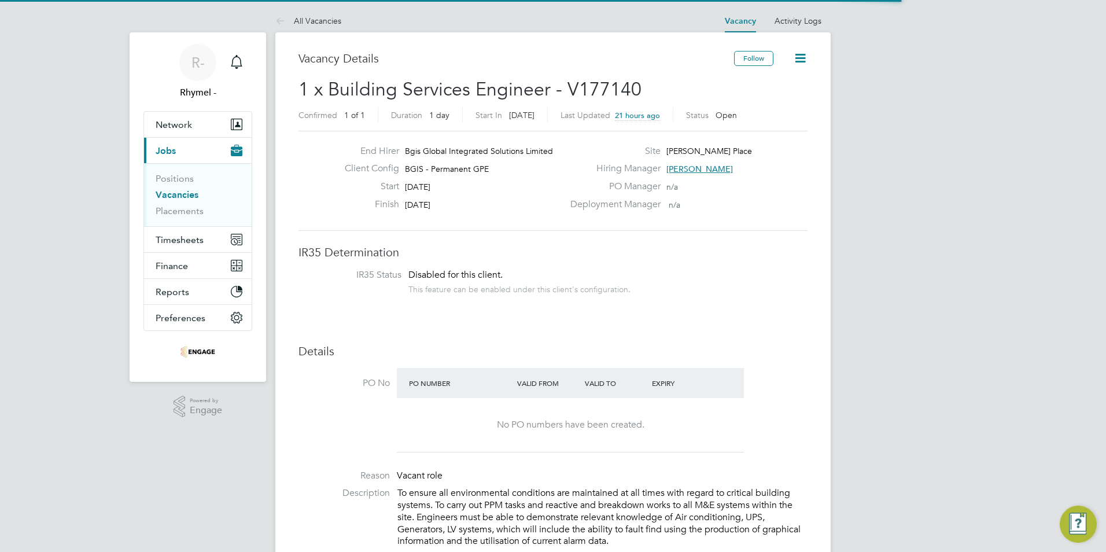
scroll to position [34, 81]
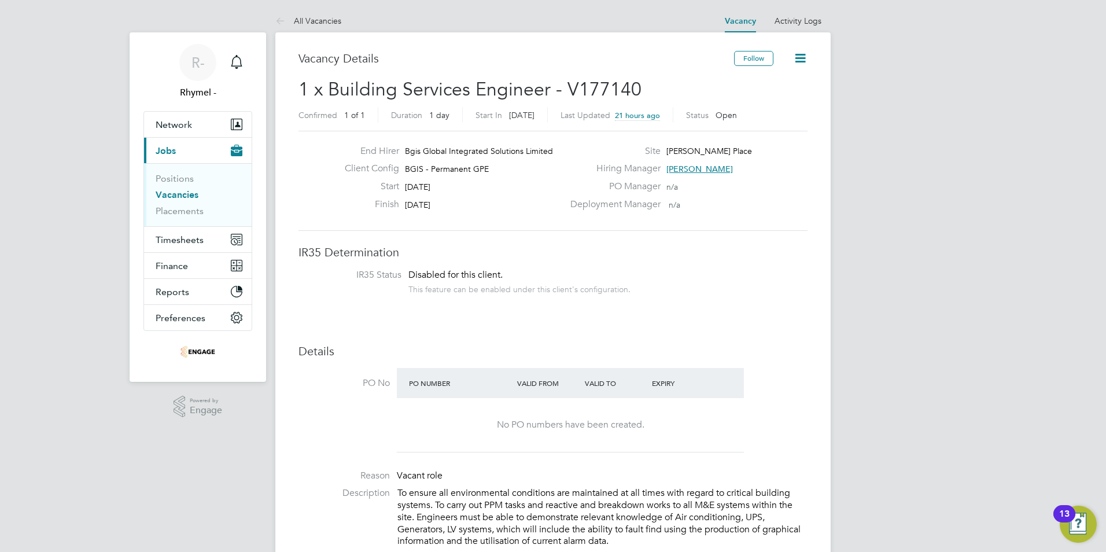
click at [450, 163] on div "Client Config BGIS - Permanent GPE" at bounding box center [450, 172] width 228 height 18
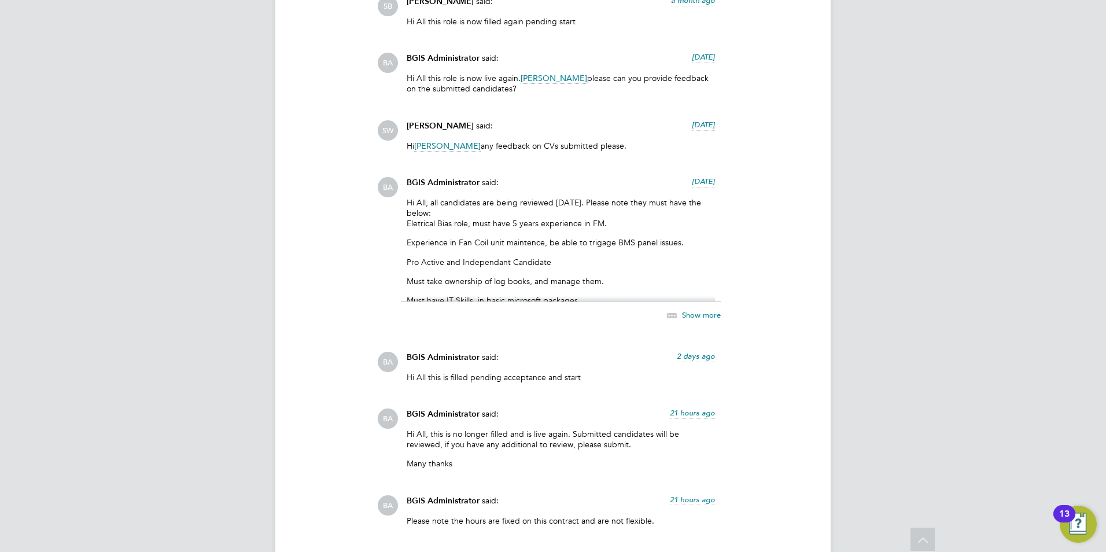
scroll to position [2381, 0]
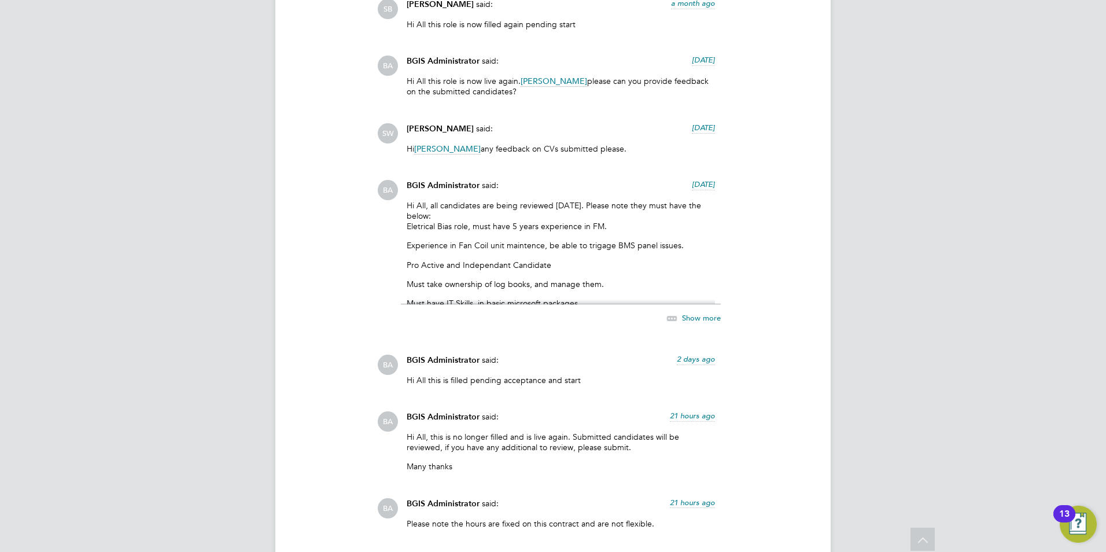
click at [709, 316] on span "Show more" at bounding box center [701, 317] width 39 height 10
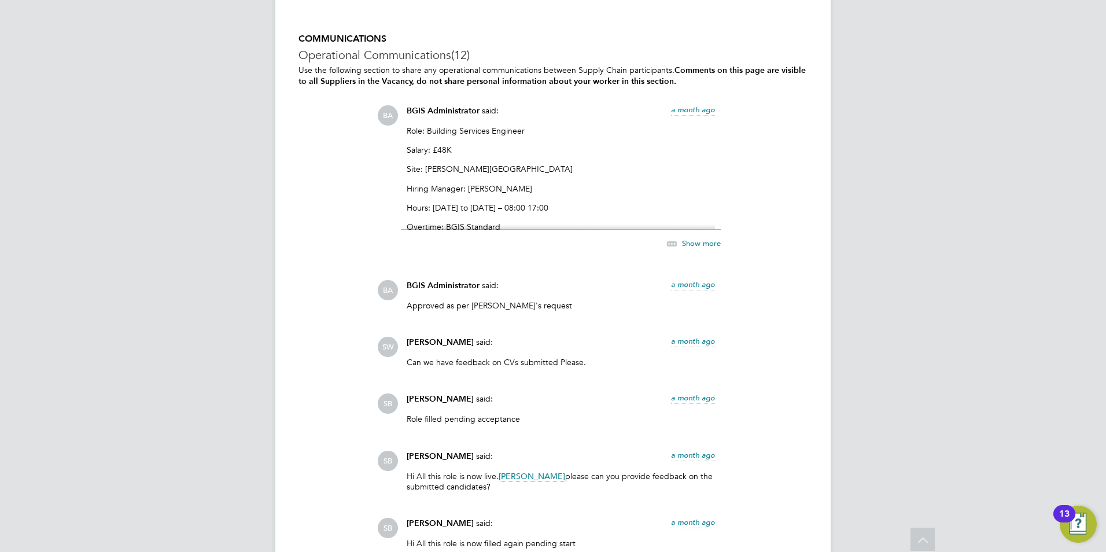
scroll to position [1861, 0]
click at [691, 243] on span "Show more" at bounding box center [701, 245] width 39 height 10
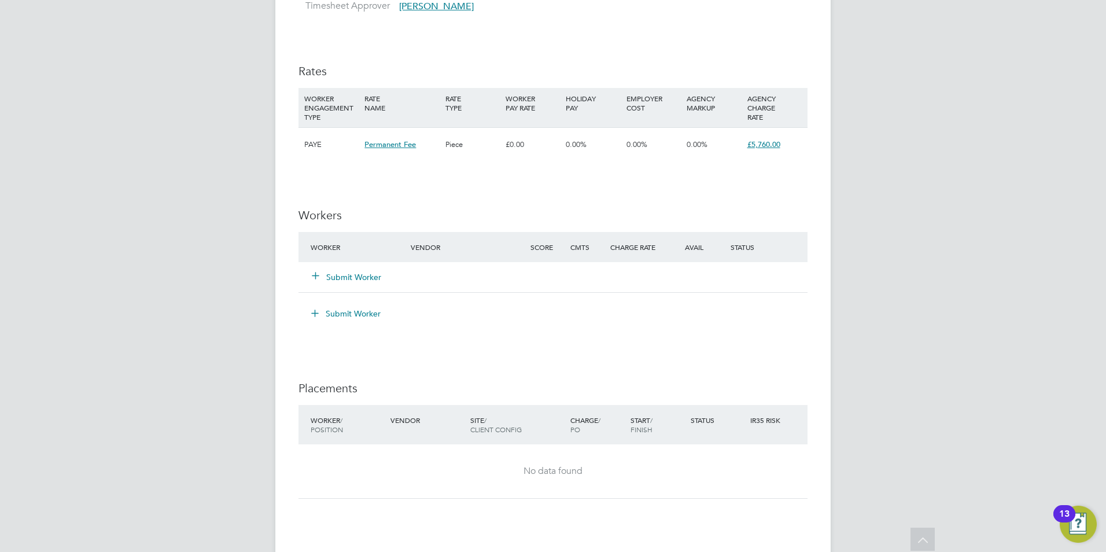
scroll to position [1340, 0]
click at [359, 275] on button "Submit Worker" at bounding box center [346, 276] width 69 height 12
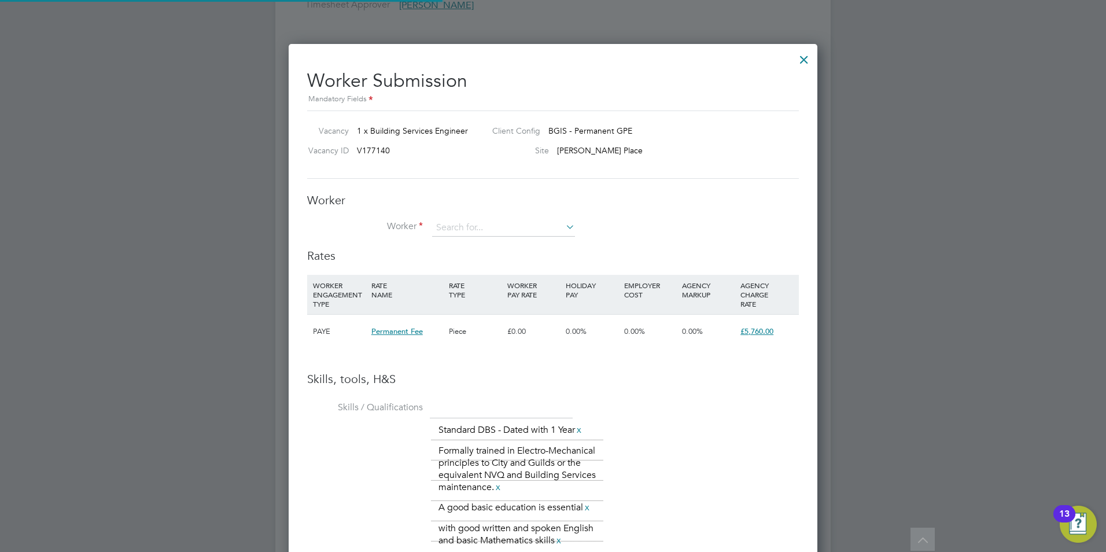
scroll to position [838, 529]
click at [456, 259] on li "+ Add new" at bounding box center [504, 260] width 144 height 16
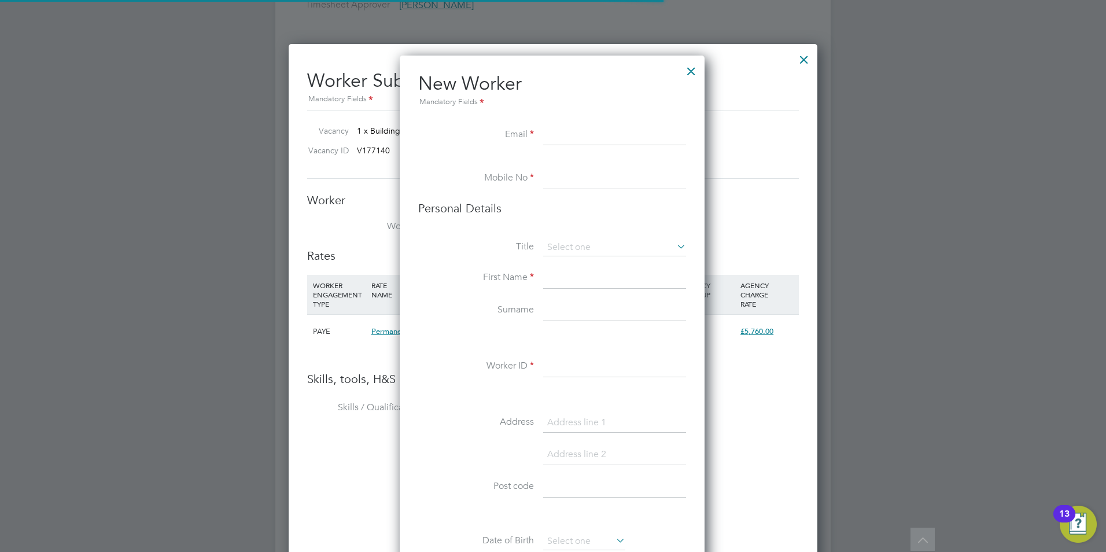
scroll to position [979, 307]
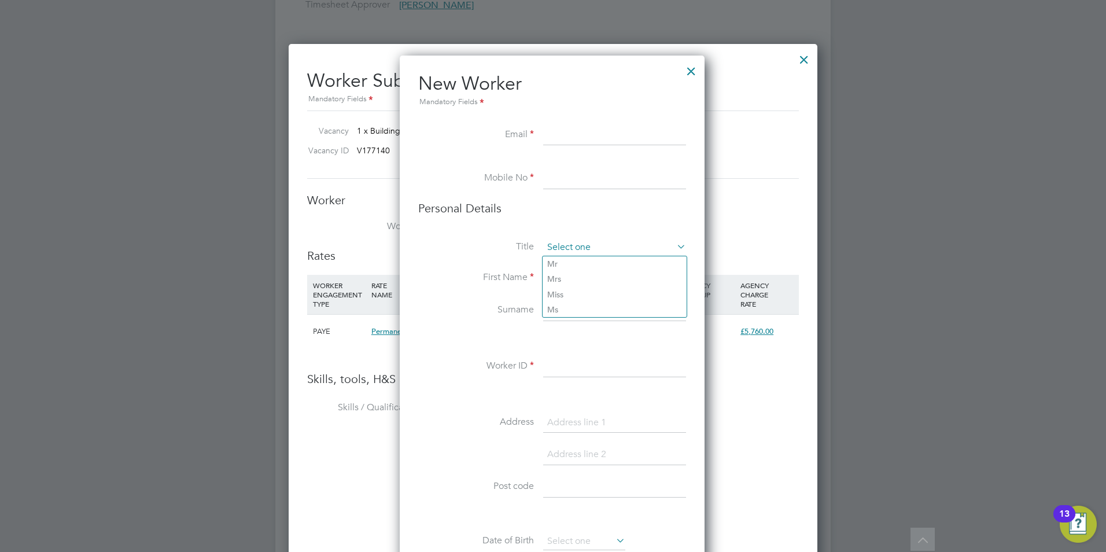
click at [624, 244] on input at bounding box center [614, 247] width 143 height 17
click at [622, 264] on li "Mr" at bounding box center [615, 263] width 144 height 15
type input "Mr"
click at [614, 281] on input at bounding box center [614, 278] width 143 height 21
paste input "Fabio Viera"
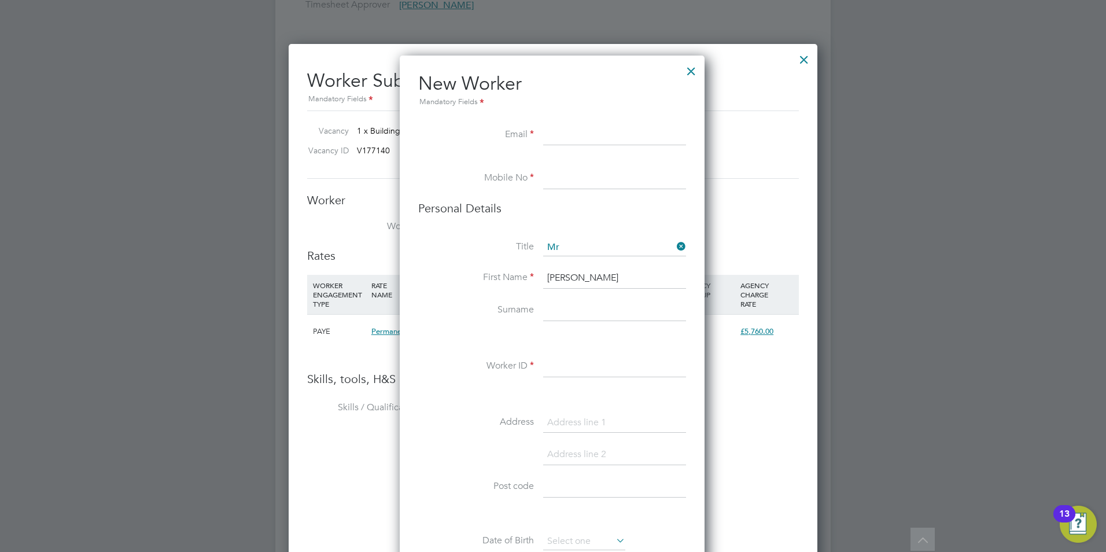
type input "Fabio"
click at [588, 315] on input at bounding box center [614, 310] width 143 height 21
paste input "Fabio Viera"
drag, startPoint x: 576, startPoint y: 308, endPoint x: 489, endPoint y: 305, distance: 86.8
click at [495, 308] on li "Surname Fabio Viera" at bounding box center [552, 316] width 268 height 32
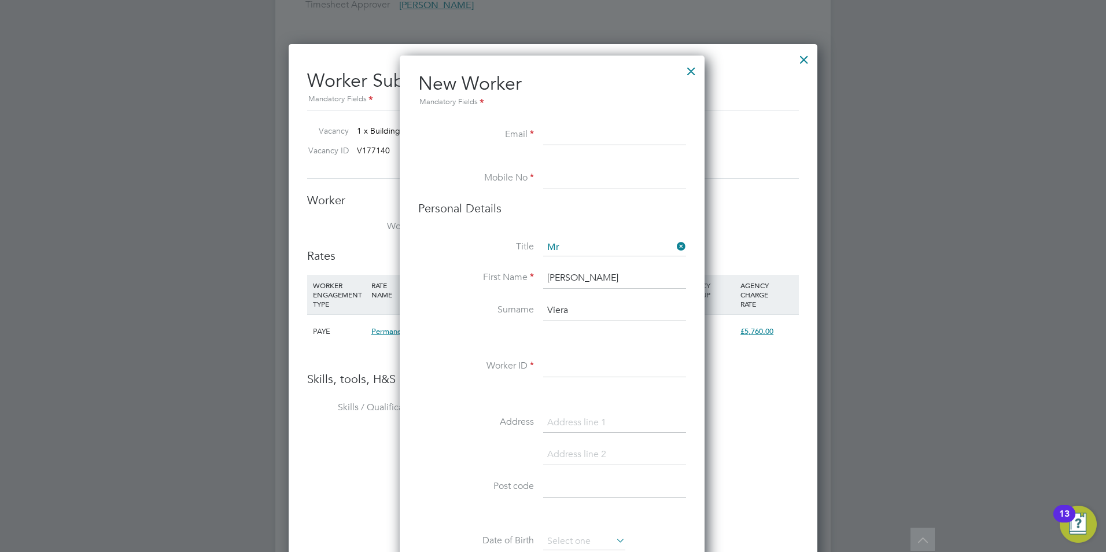
type input "Viera"
click at [595, 125] on input at bounding box center [614, 135] width 143 height 21
paste input "Fabio29viera@hotmail.com"
type input "Fabio29viera@hotmail.com"
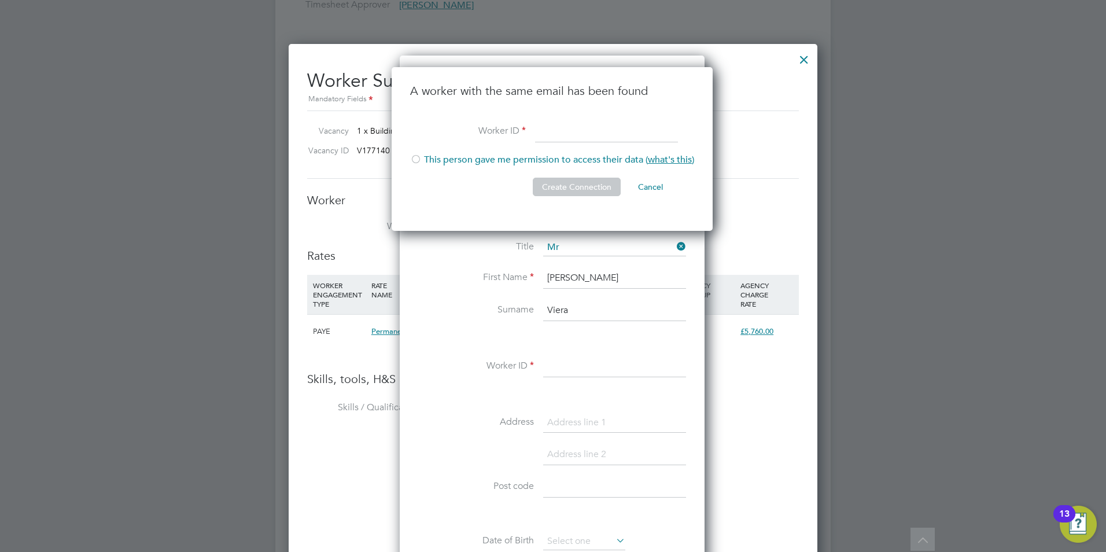
scroll to position [164, 323]
click at [441, 270] on li "First Name Fabio" at bounding box center [552, 284] width 268 height 32
click at [655, 187] on button "Cancel" at bounding box center [650, 187] width 43 height 19
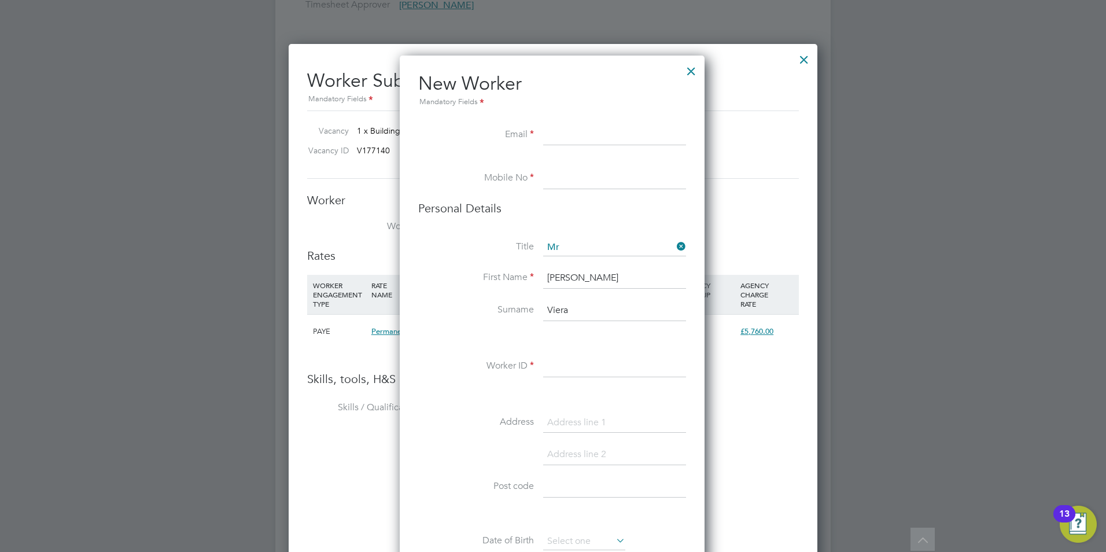
click at [572, 140] on input at bounding box center [614, 135] width 143 height 21
paste input "07861 802 178"
type input "07861 802 178"
drag, startPoint x: 622, startPoint y: 137, endPoint x: 484, endPoint y: 129, distance: 138.5
click at [484, 129] on li "Email 07861 802 178" at bounding box center [552, 141] width 268 height 32
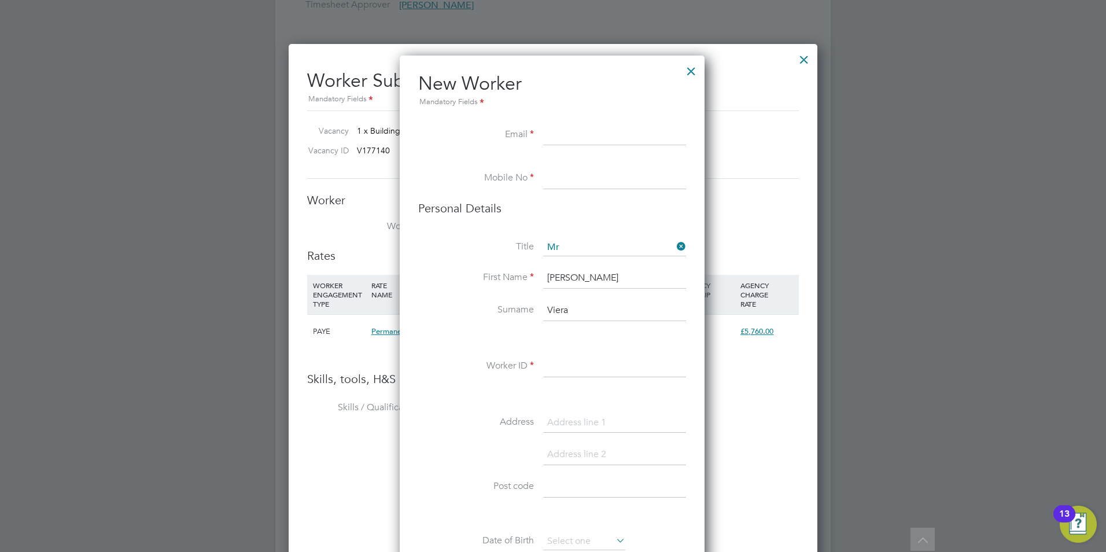
paste input "Fabio29viera@hotmail.com"
type input "Fabio29viera@hotmail.com"
click at [589, 179] on input at bounding box center [614, 178] width 143 height 21
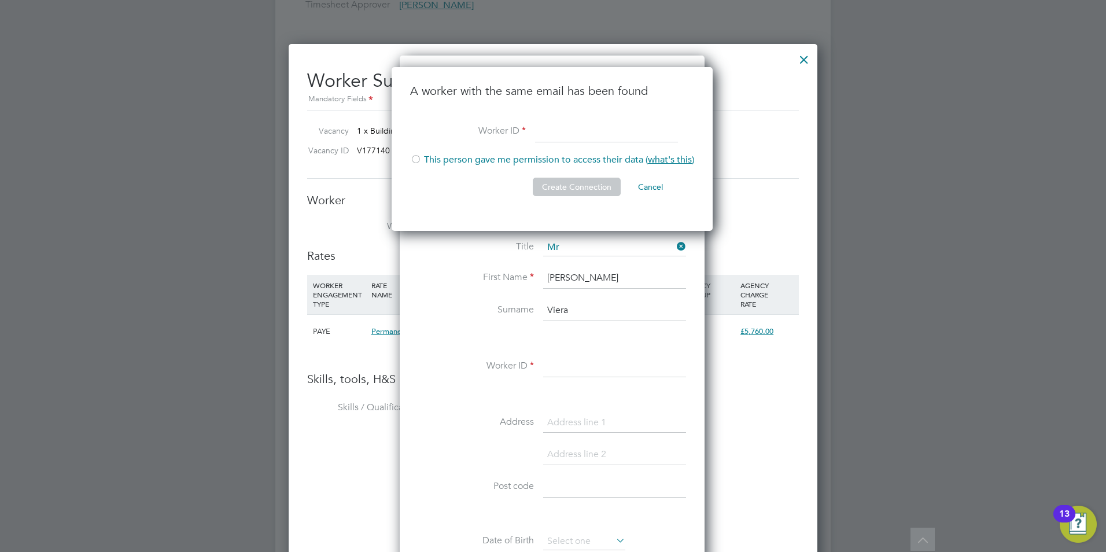
click at [454, 209] on div "A worker with the same email has been found Worker ID This person gave me permi…" at bounding box center [552, 149] width 321 height 164
click at [558, 135] on input at bounding box center [606, 131] width 143 height 21
click at [553, 124] on input at bounding box center [606, 131] width 143 height 21
click at [487, 213] on div "A worker with the same email has been found Worker ID This person gave me permi…" at bounding box center [552, 149] width 321 height 164
click at [670, 158] on span "what's this" at bounding box center [670, 160] width 44 height 12
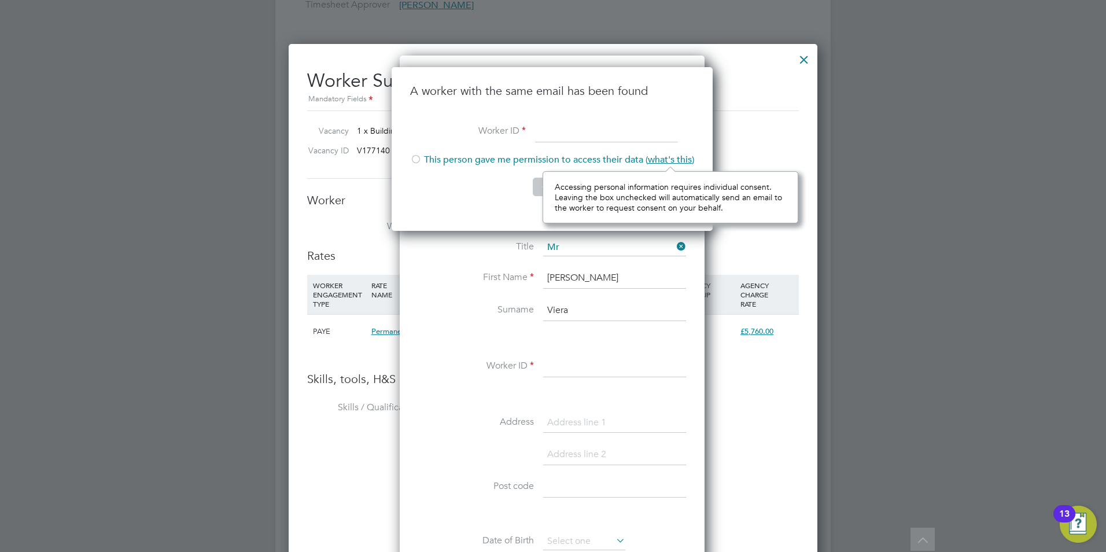
scroll to position [51, 255]
click at [670, 158] on span "what's this" at bounding box center [670, 160] width 44 height 12
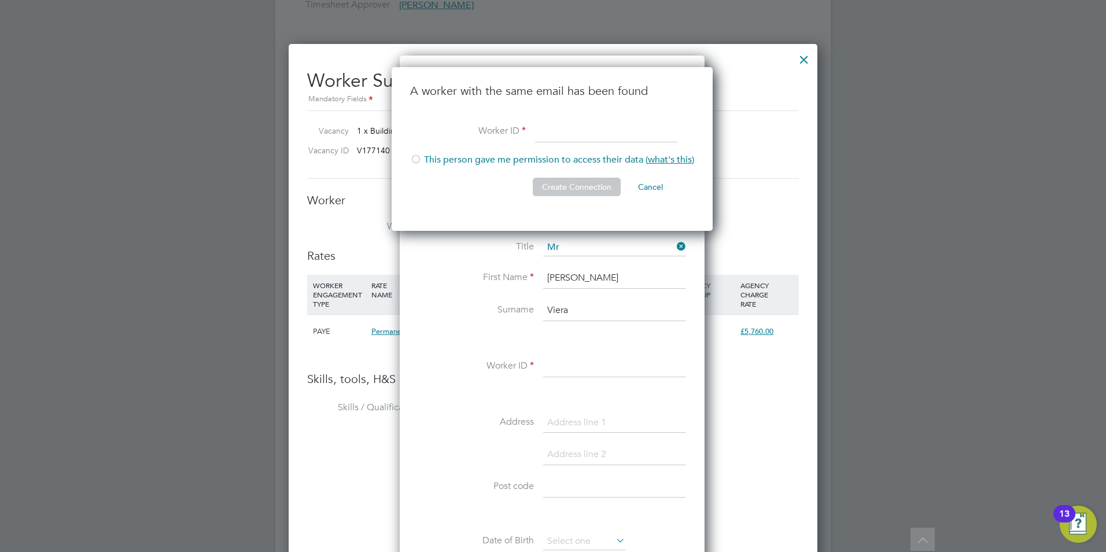
click at [801, 56] on div at bounding box center [804, 56] width 21 height 21
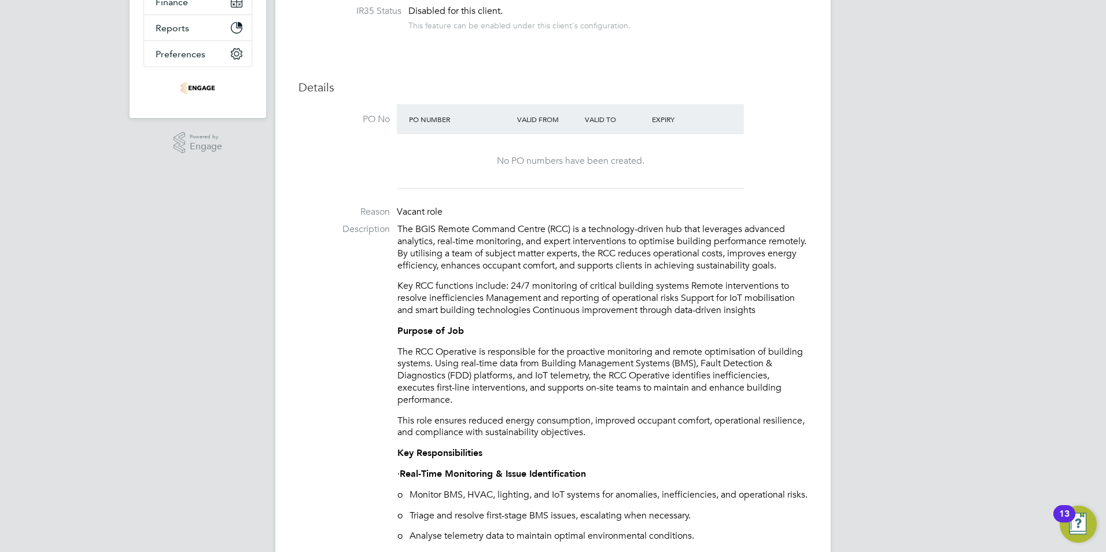
scroll to position [405, 0]
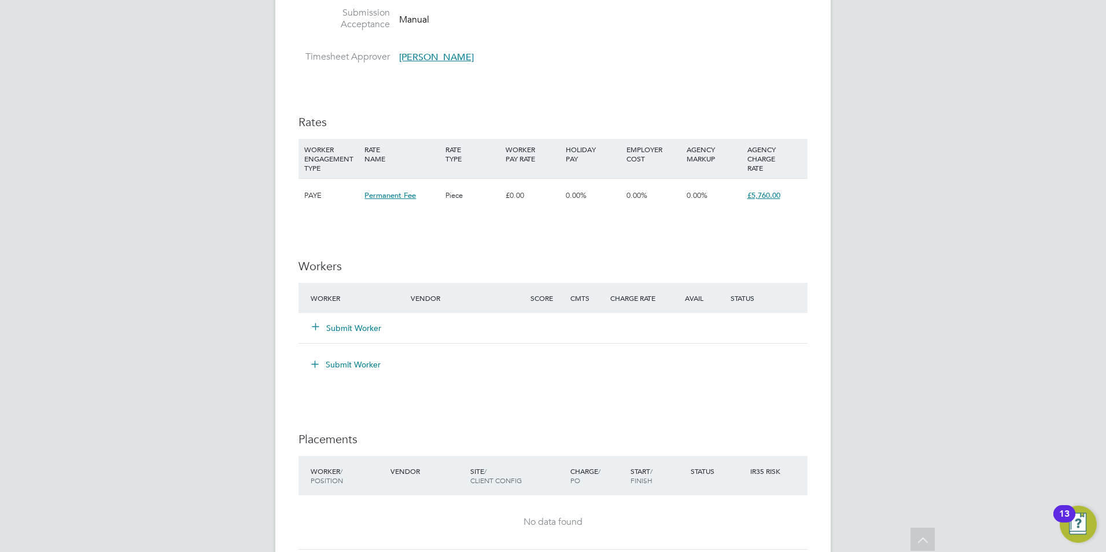
scroll to position [1446, 0]
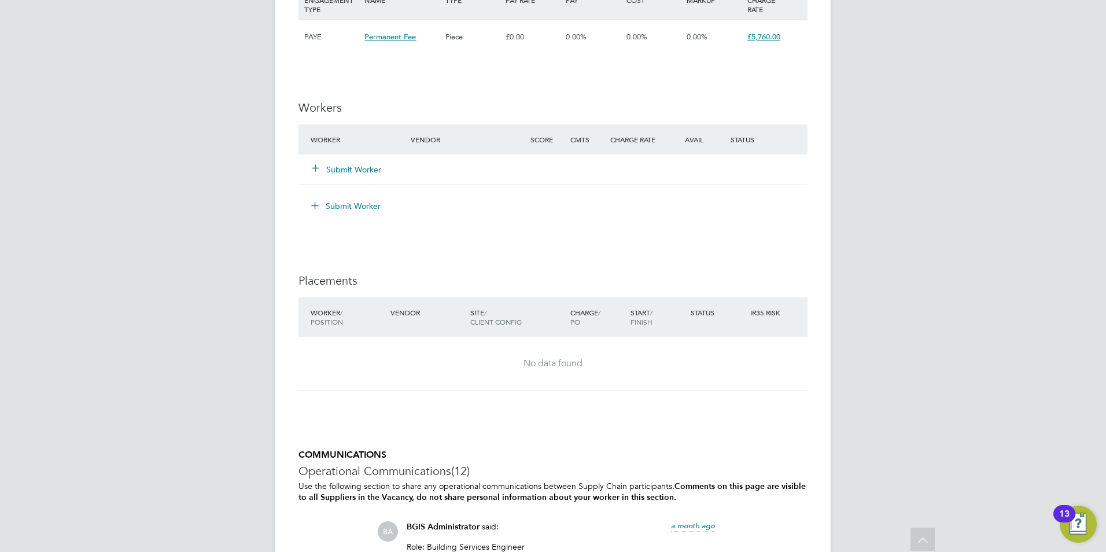
click at [364, 168] on button "Submit Worker" at bounding box center [346, 170] width 69 height 12
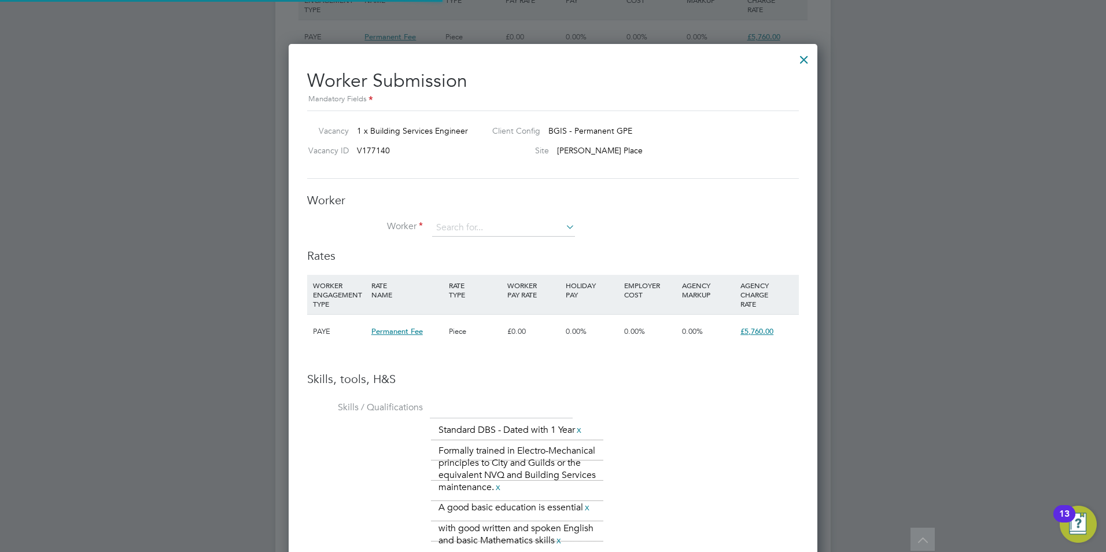
scroll to position [838, 529]
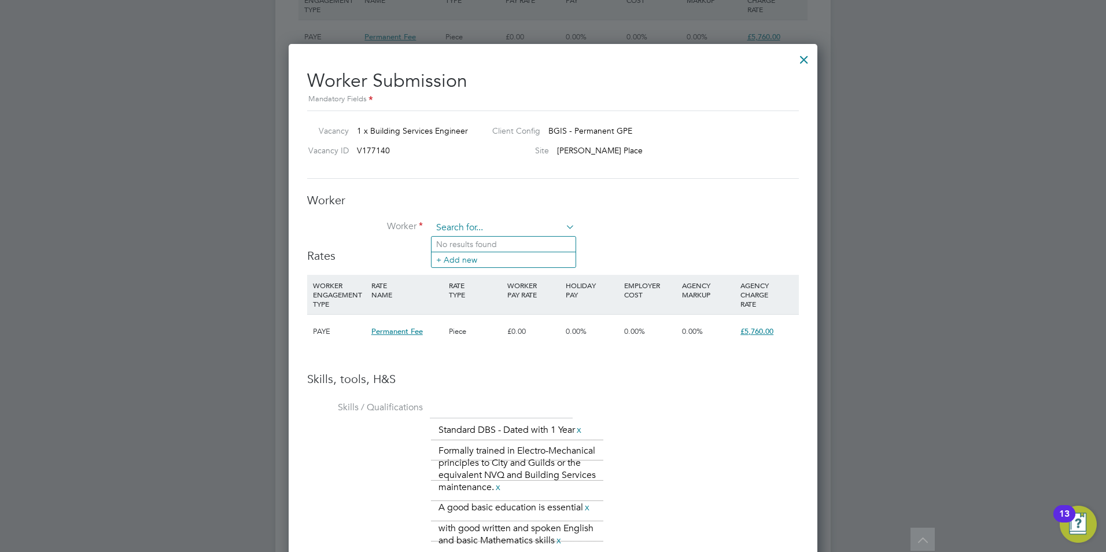
click at [466, 226] on input at bounding box center [503, 227] width 143 height 17
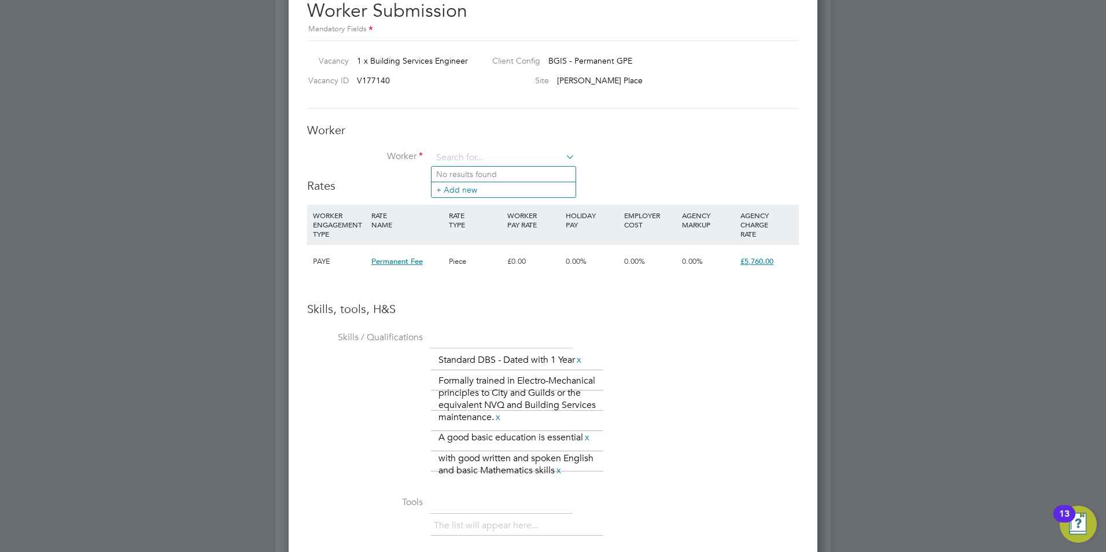
scroll to position [1504, 0]
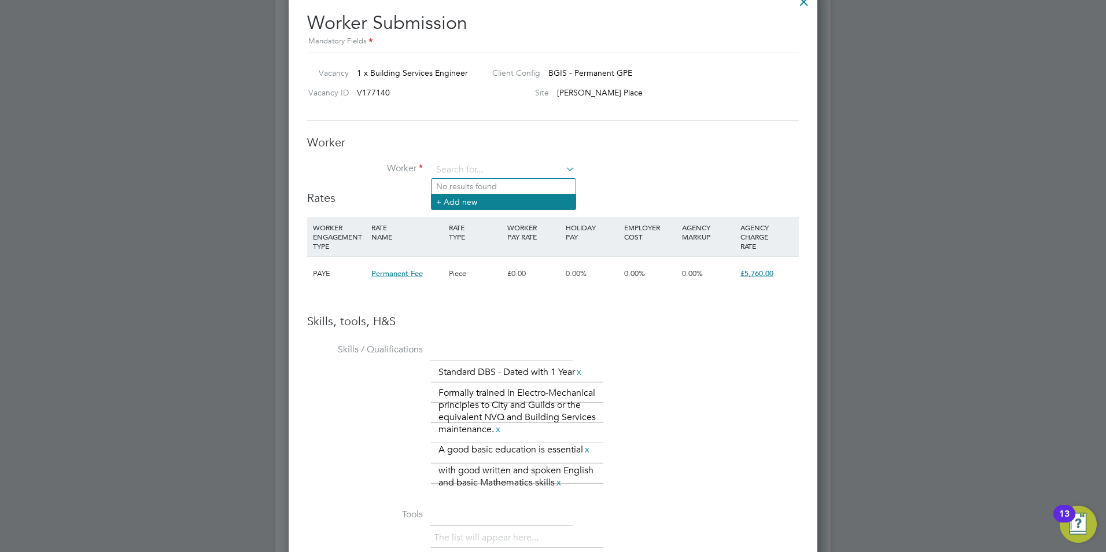
click at [459, 205] on li "+ Add new" at bounding box center [504, 202] width 144 height 16
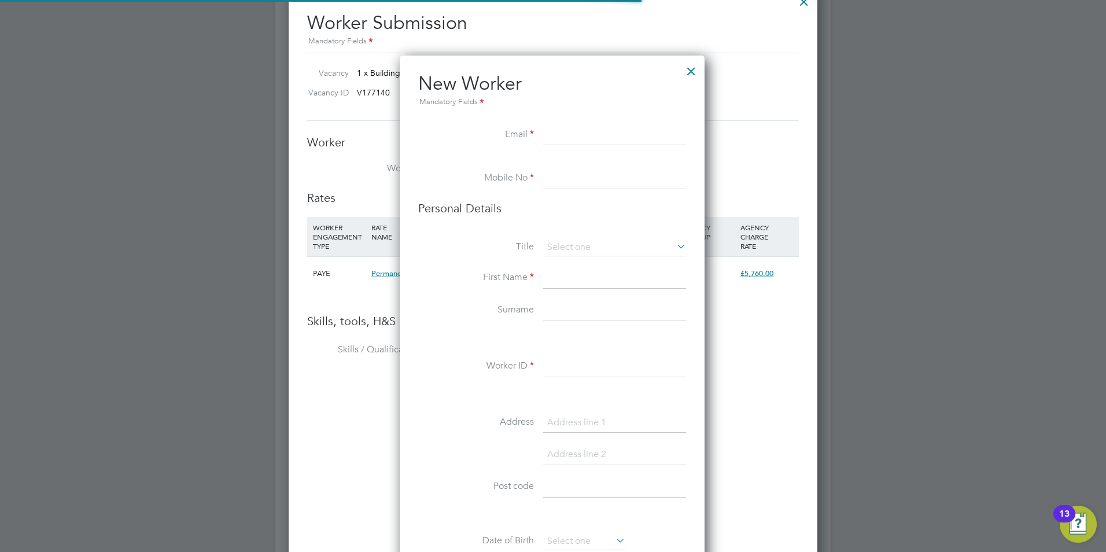
scroll to position [979, 307]
click at [552, 137] on input at bounding box center [614, 135] width 143 height 21
paste input "cdferns@hotmail.com"
type input "cdferns@hotmail.com"
click at [621, 187] on input at bounding box center [614, 178] width 143 height 21
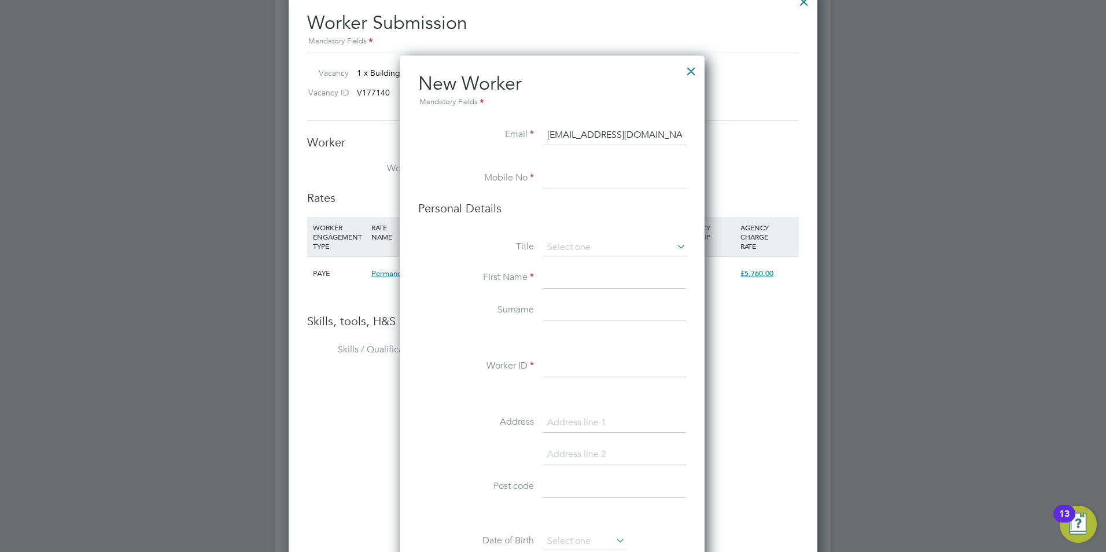
click at [559, 168] on input at bounding box center [614, 178] width 143 height 21
click at [542, 121] on li "New Worker Mandatory Fields" at bounding box center [552, 98] width 268 height 53
click at [572, 196] on li "Mobile No" at bounding box center [552, 184] width 268 height 32
click at [559, 176] on input at bounding box center [614, 178] width 143 height 21
click at [660, 128] on input "cdferns@hotmail.com" at bounding box center [614, 135] width 143 height 21
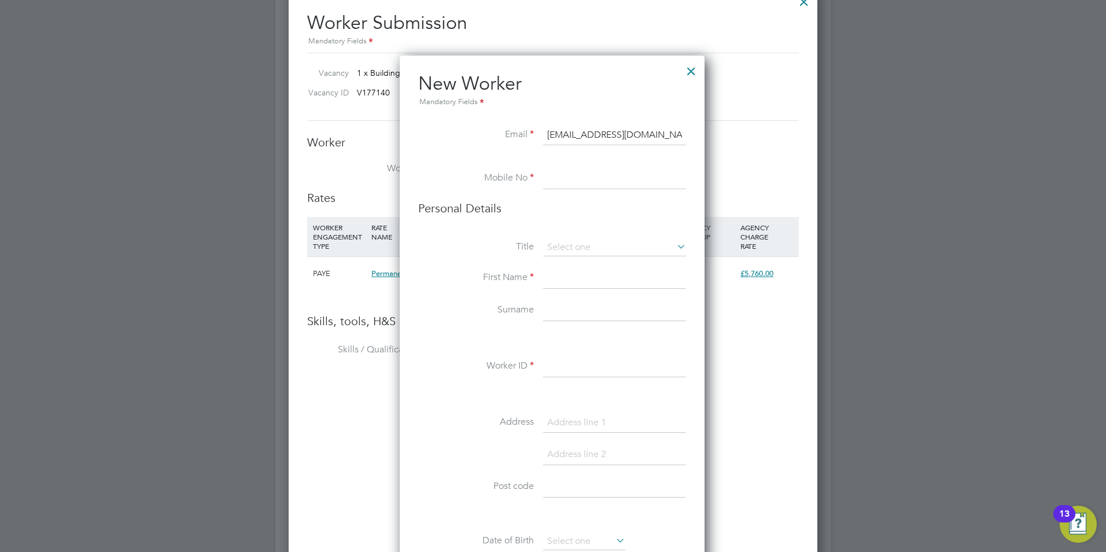
drag, startPoint x: 644, startPoint y: 135, endPoint x: 536, endPoint y: 132, distance: 108.8
click at [536, 132] on li "Email cdferns@hotmail.com" at bounding box center [552, 141] width 268 height 32
paste input "fabio29viera@hotmail.com"
type input "fabio29viera@hotmail.com"
click at [599, 168] on li at bounding box center [552, 163] width 268 height 12
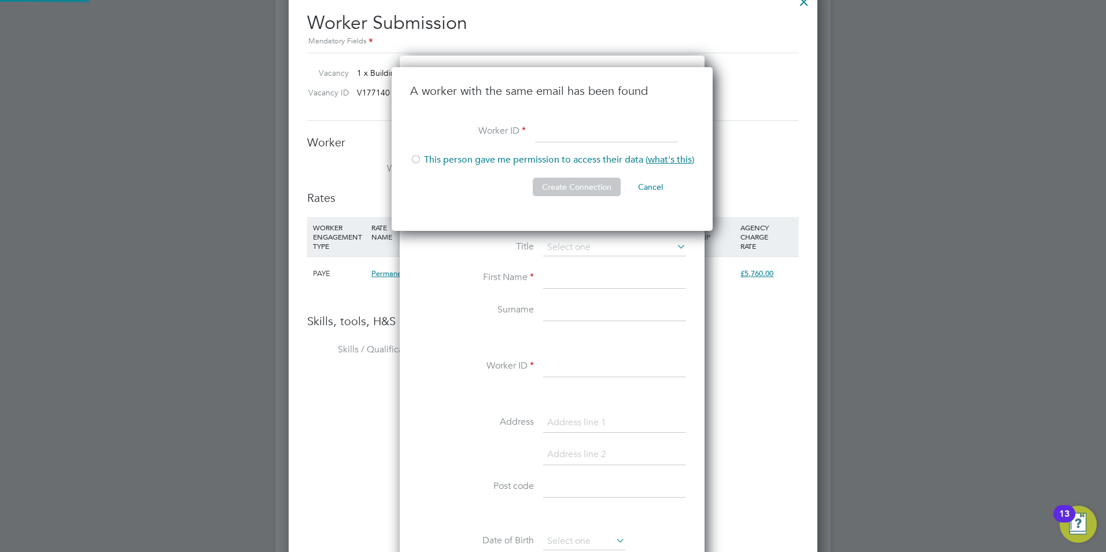
scroll to position [164, 323]
drag, startPoint x: 603, startPoint y: 88, endPoint x: 634, endPoint y: 79, distance: 32.0
click at [606, 87] on h3 "A worker with the same email has been found" at bounding box center [552, 90] width 284 height 15
drag, startPoint x: 752, startPoint y: 76, endPoint x: 769, endPoint y: 58, distance: 25.0
click at [754, 75] on div "Client Config BGIS - Permanent GPE" at bounding box center [633, 75] width 301 height 17
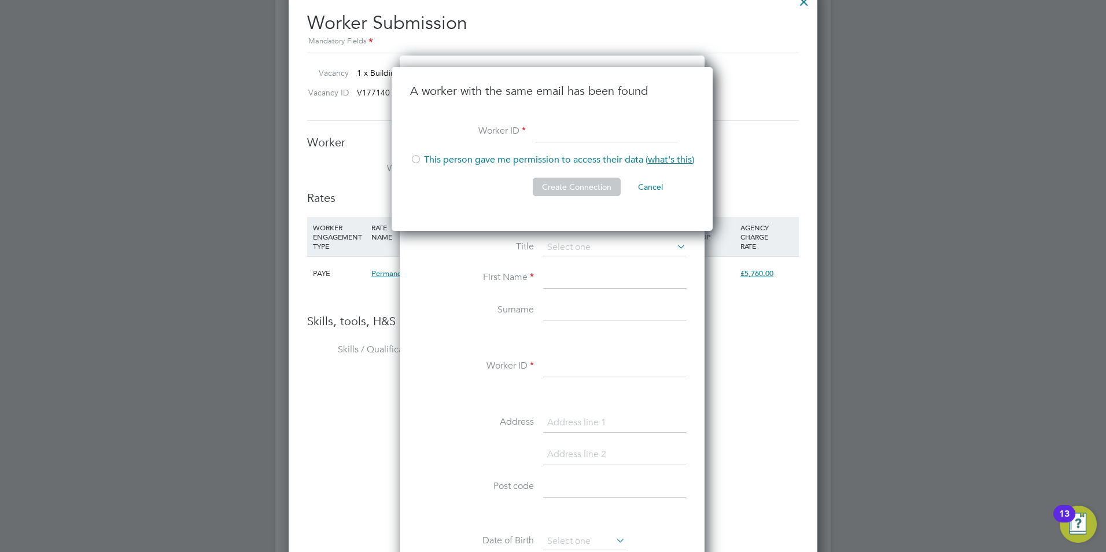
click at [649, 186] on button "Cancel" at bounding box center [650, 187] width 43 height 19
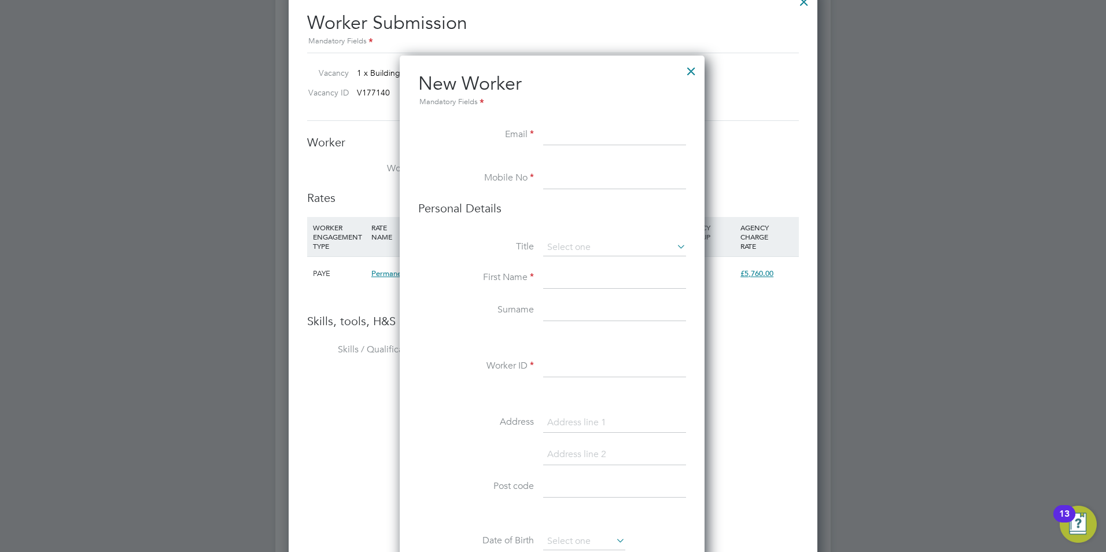
click at [690, 69] on div at bounding box center [691, 68] width 21 height 21
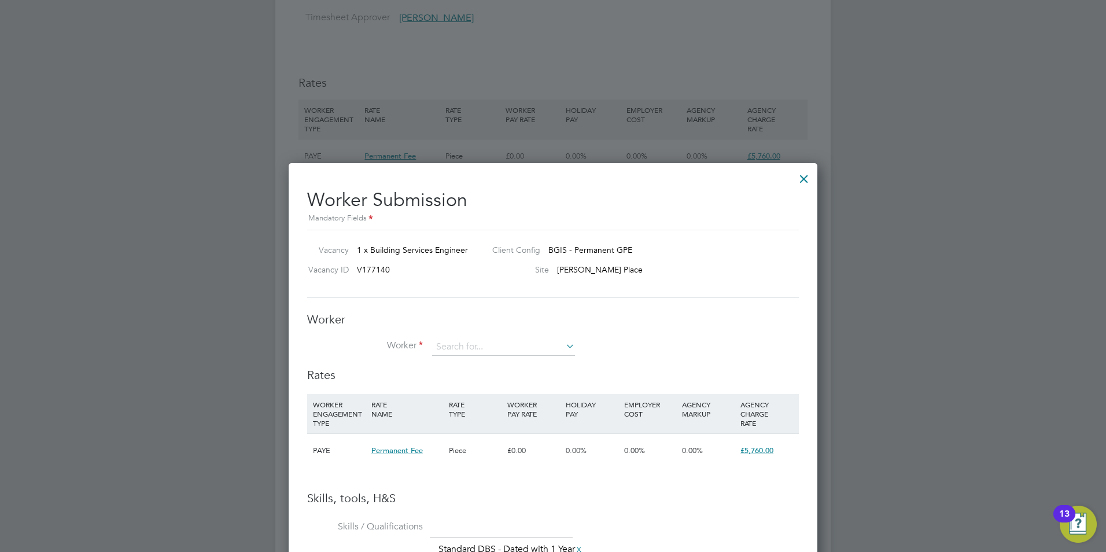
scroll to position [1388, 0]
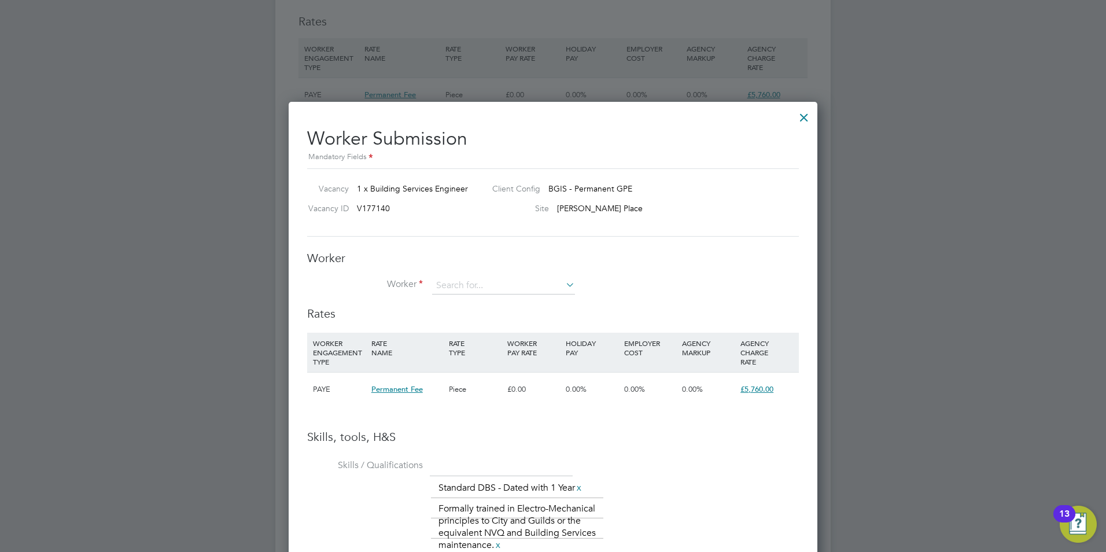
click at [805, 119] on div at bounding box center [804, 114] width 21 height 21
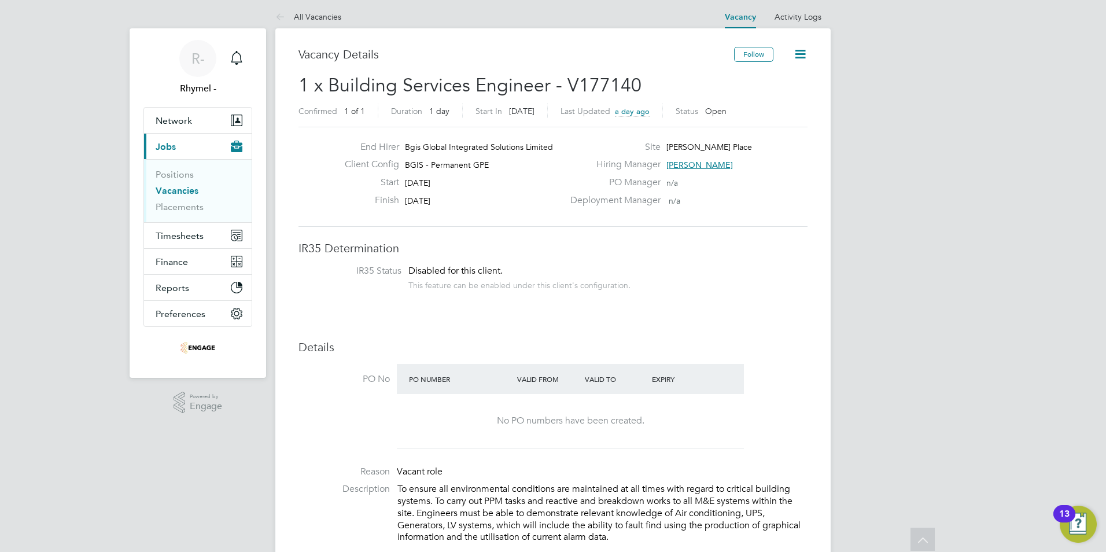
scroll to position [0, 0]
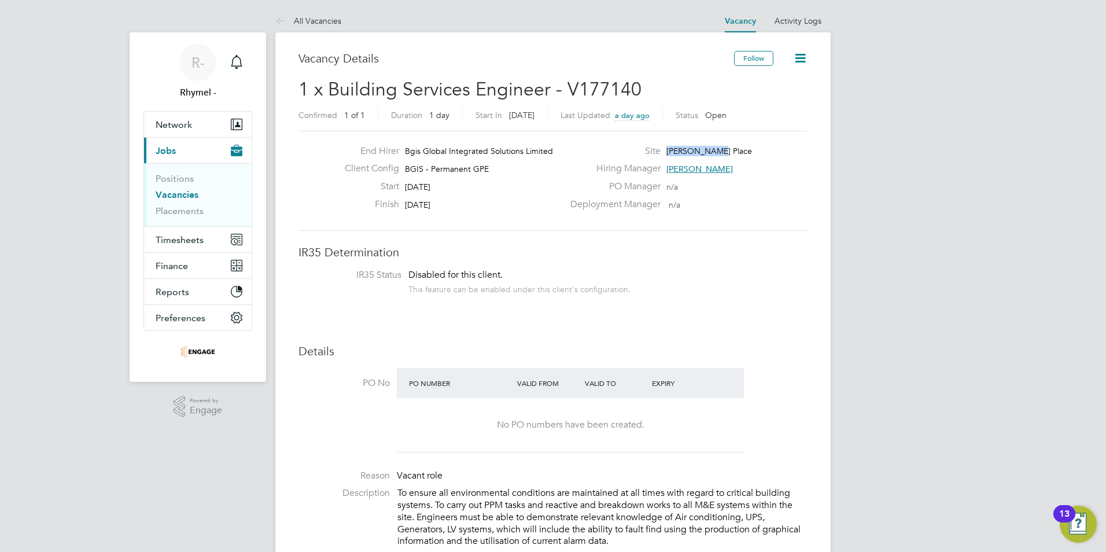
drag, startPoint x: 666, startPoint y: 150, endPoint x: 712, endPoint y: 150, distance: 45.7
click at [712, 150] on div "Site Alfred Place" at bounding box center [687, 154] width 249 height 18
drag, startPoint x: 712, startPoint y: 150, endPoint x: 688, endPoint y: 152, distance: 24.4
copy span "Alfred Place"
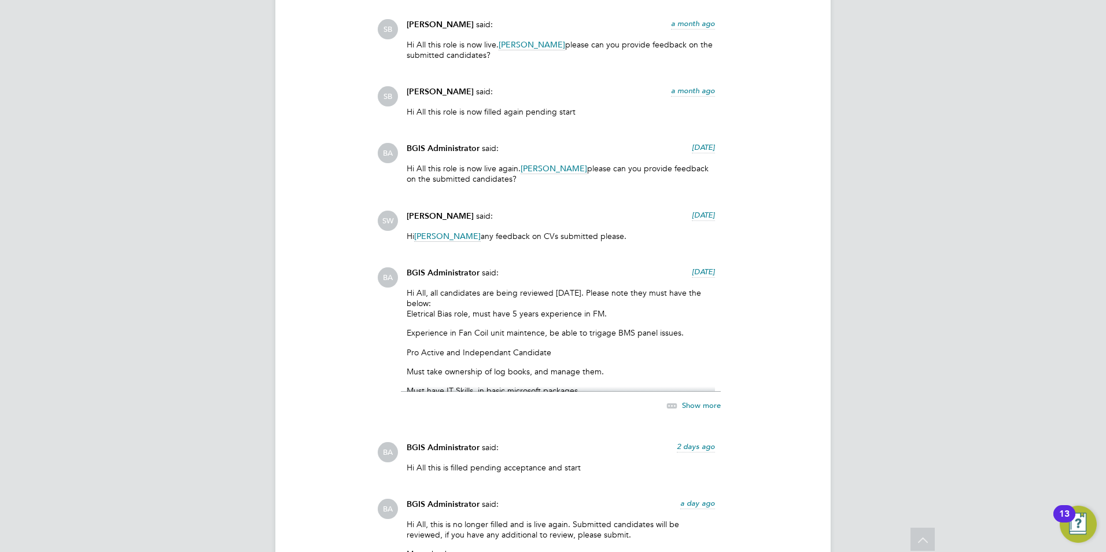
scroll to position [2314, 0]
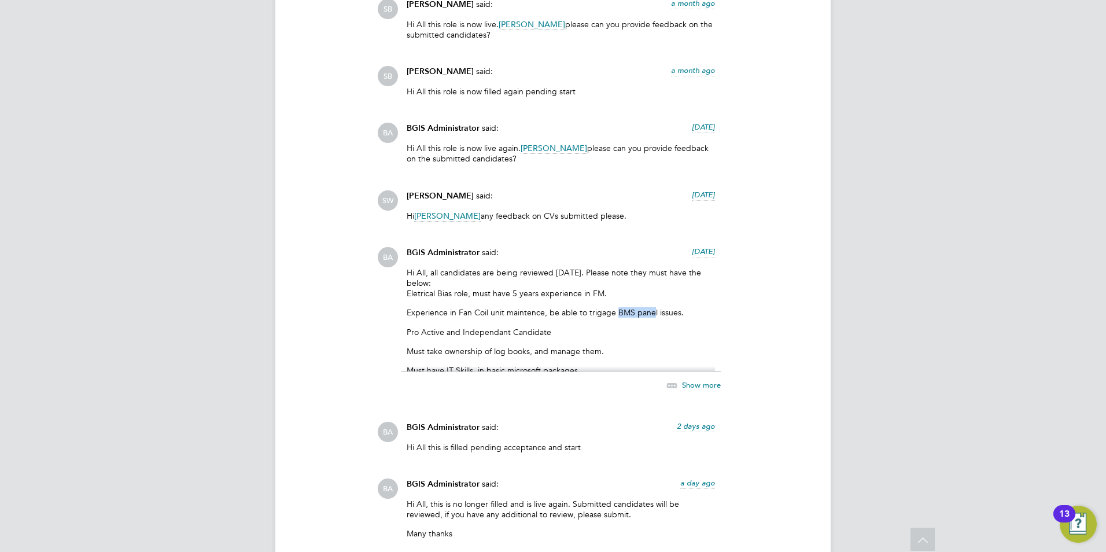
drag, startPoint x: 635, startPoint y: 309, endPoint x: 652, endPoint y: 310, distance: 17.4
click at [652, 310] on p "Experience in Fan Coil unit maintence, be able to trigage BMS panel issues." at bounding box center [561, 312] width 308 height 10
drag, startPoint x: 652, startPoint y: 310, endPoint x: 643, endPoint y: 313, distance: 9.1
copy p "BMS pane"
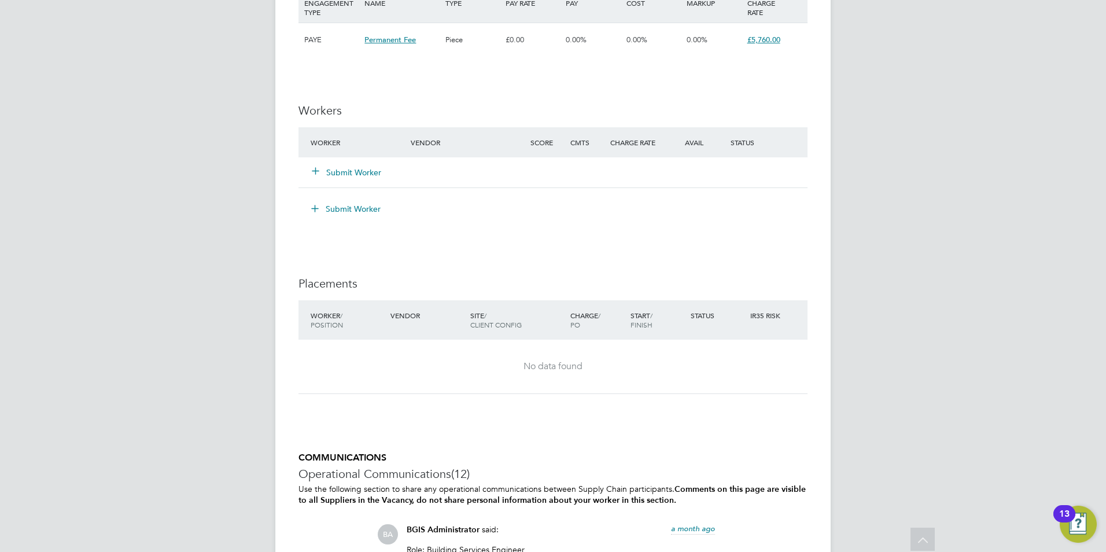
scroll to position [1446, 0]
click at [367, 167] on button "Submit Worker" at bounding box center [346, 170] width 69 height 12
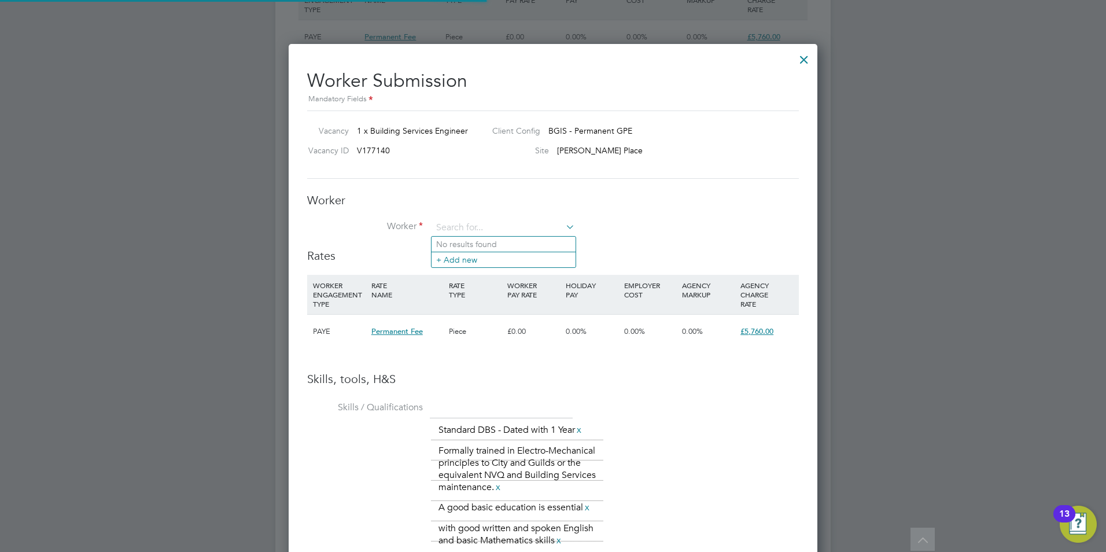
scroll to position [34, 79]
click at [465, 256] on li "+ Add new" at bounding box center [504, 260] width 144 height 16
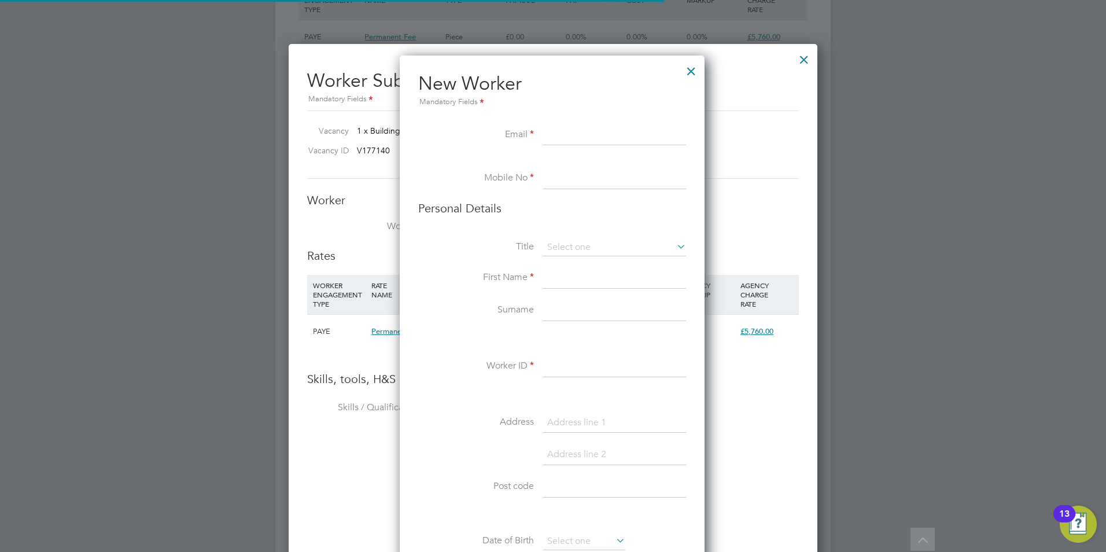
scroll to position [979, 307]
paste input "mjules732@gmail.com"
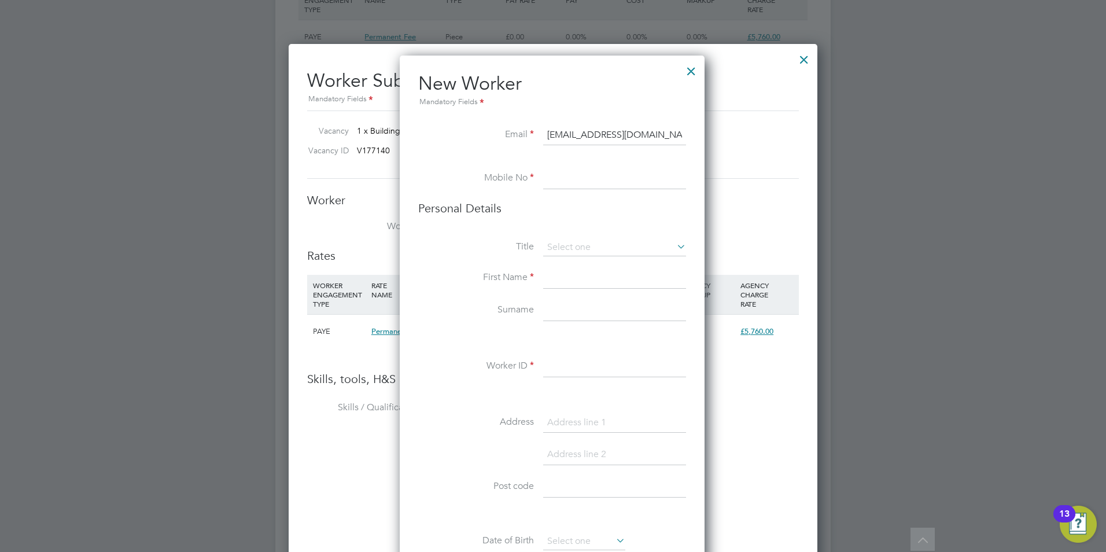
type input "mjules732@gmail.com"
click at [592, 183] on input at bounding box center [614, 178] width 143 height 21
click at [693, 73] on div at bounding box center [691, 68] width 21 height 21
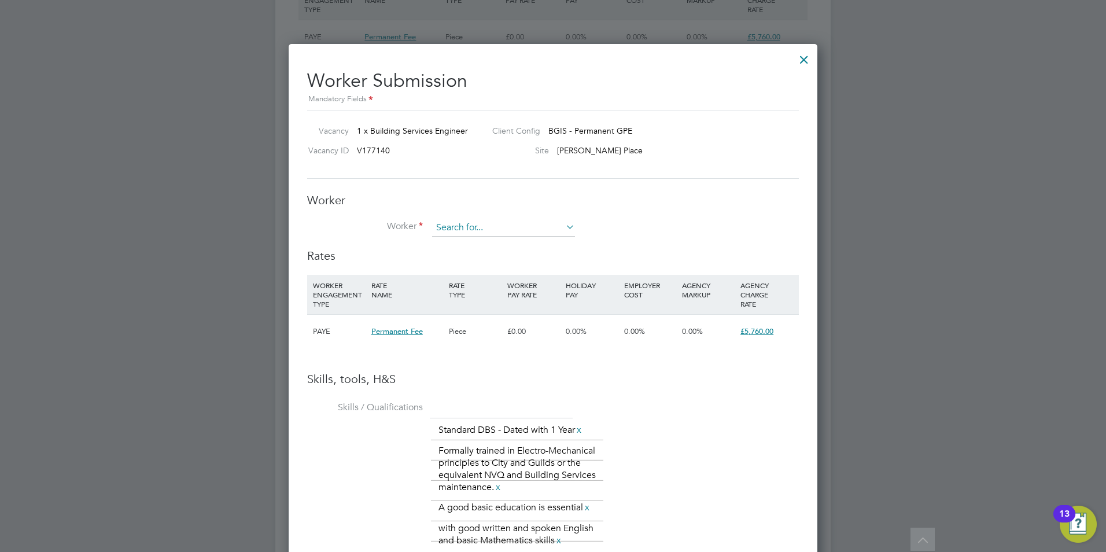
click at [473, 228] on input at bounding box center [503, 227] width 143 height 17
click at [467, 260] on li "+ Add new" at bounding box center [504, 260] width 144 height 16
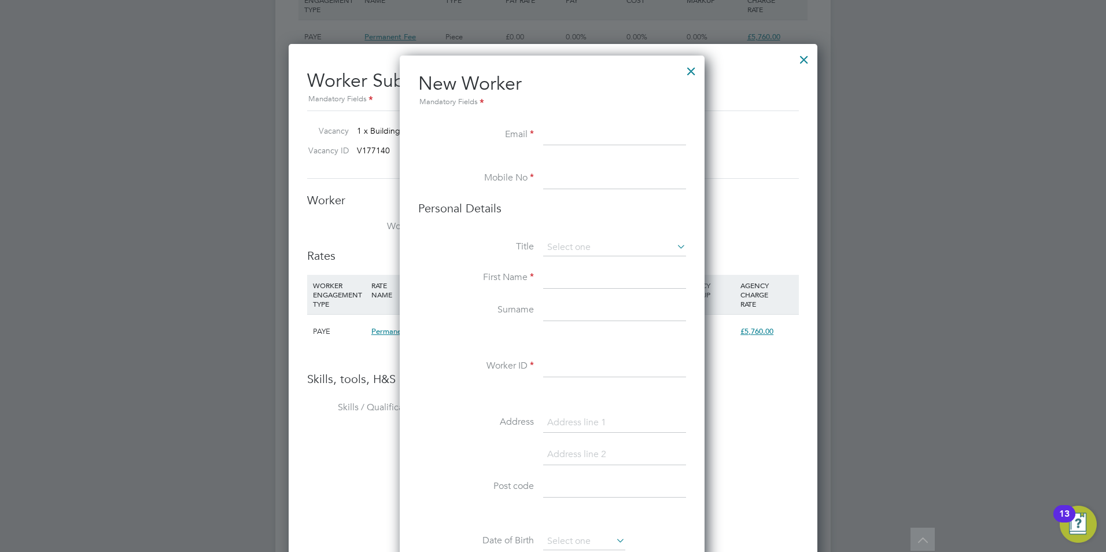
paste input "Alan Gainey"
type input "Alan Gainey"
drag, startPoint x: 609, startPoint y: 135, endPoint x: 406, endPoint y: 122, distance: 203.5
click at [407, 123] on div "New Worker Mandatory Fields Email Alan Gainey Mobile No Personal Details Title …" at bounding box center [552, 545] width 305 height 978
paste input "alananj64@yahoo.com"
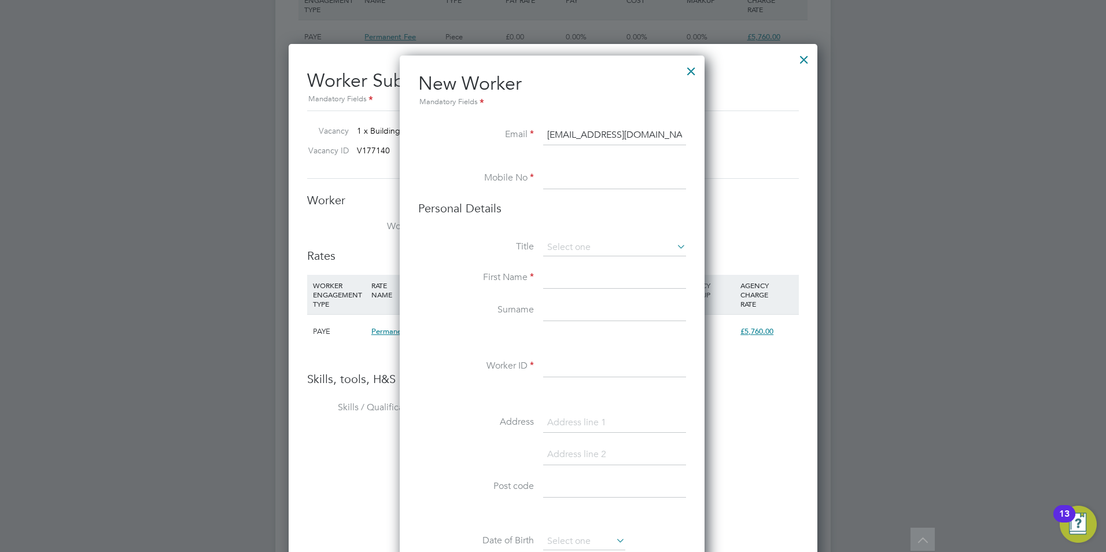
type input "alananj64@yahoo.com"
click at [569, 172] on input at bounding box center [614, 178] width 143 height 21
click at [697, 65] on div at bounding box center [691, 68] width 21 height 21
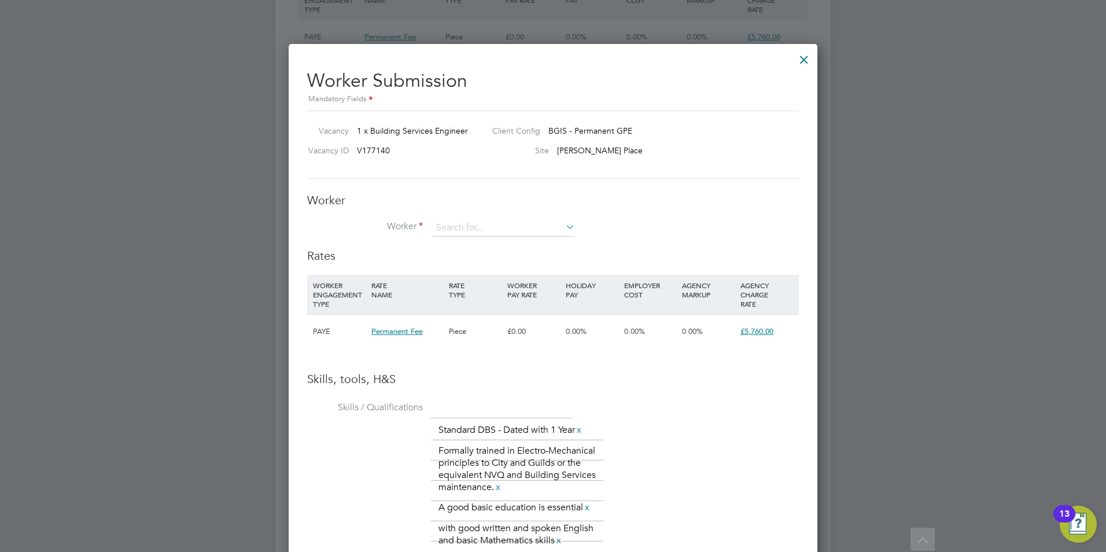
click at [804, 57] on div at bounding box center [804, 56] width 21 height 21
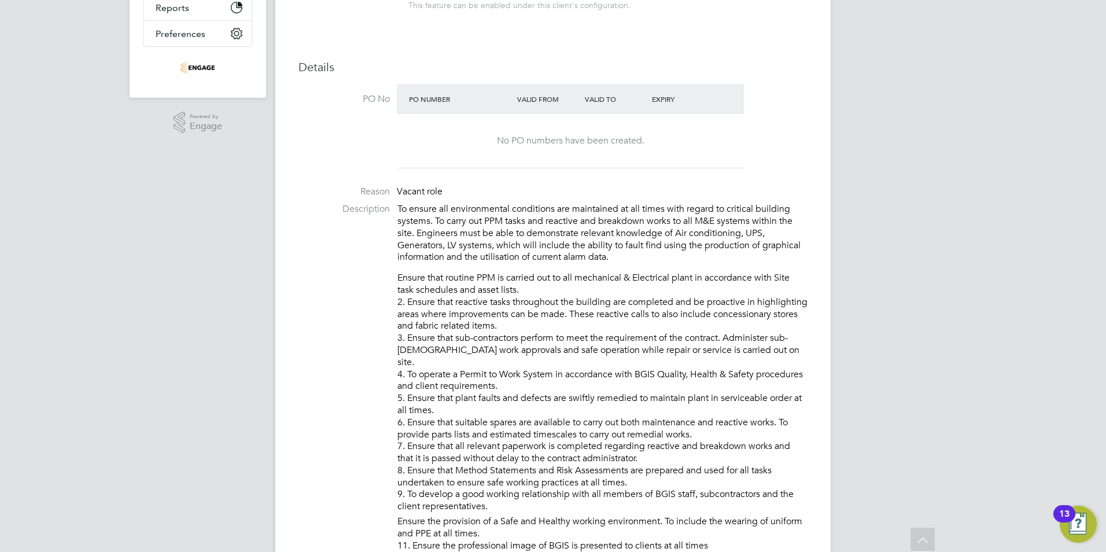
scroll to position [405, 0]
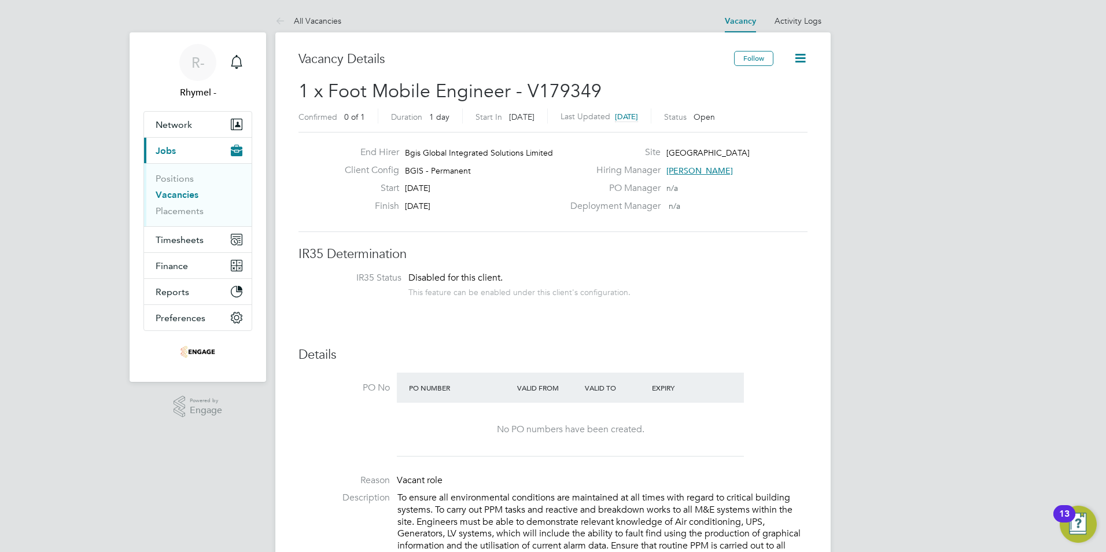
scroll to position [34, 81]
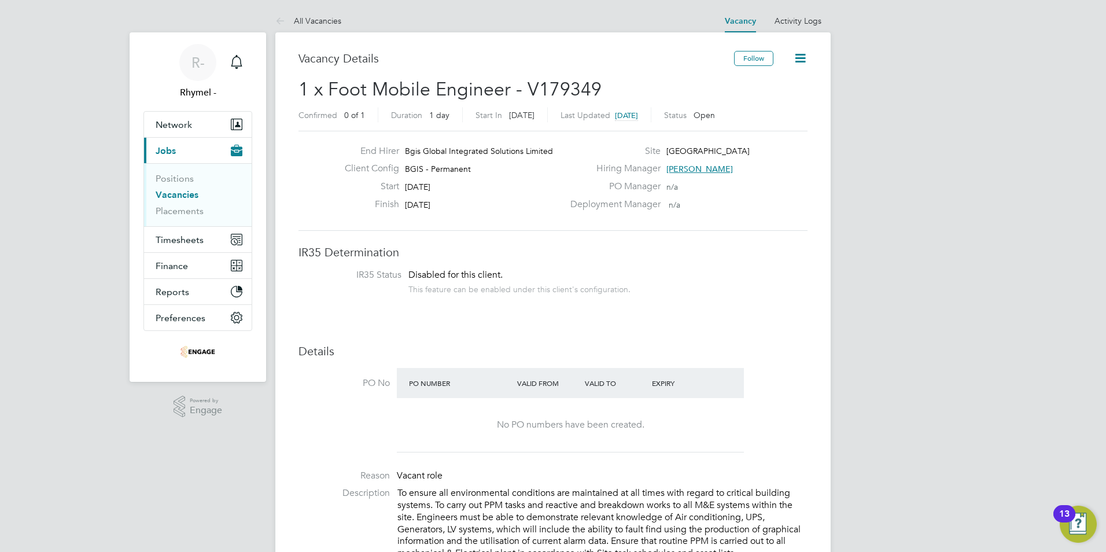
drag, startPoint x: 513, startPoint y: 280, endPoint x: 463, endPoint y: 267, distance: 51.5
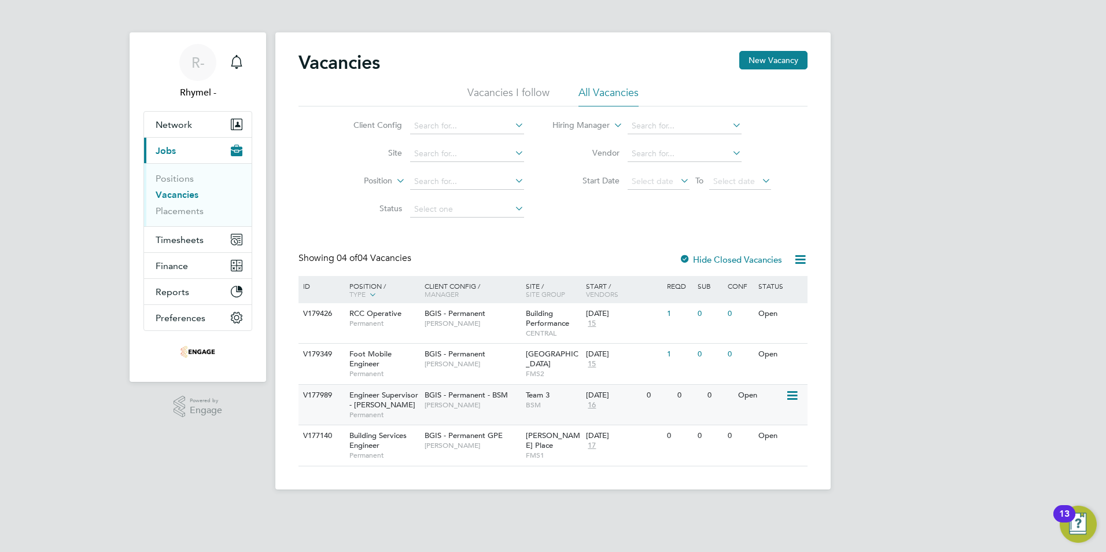
click at [319, 396] on div "V177989" at bounding box center [320, 395] width 40 height 21
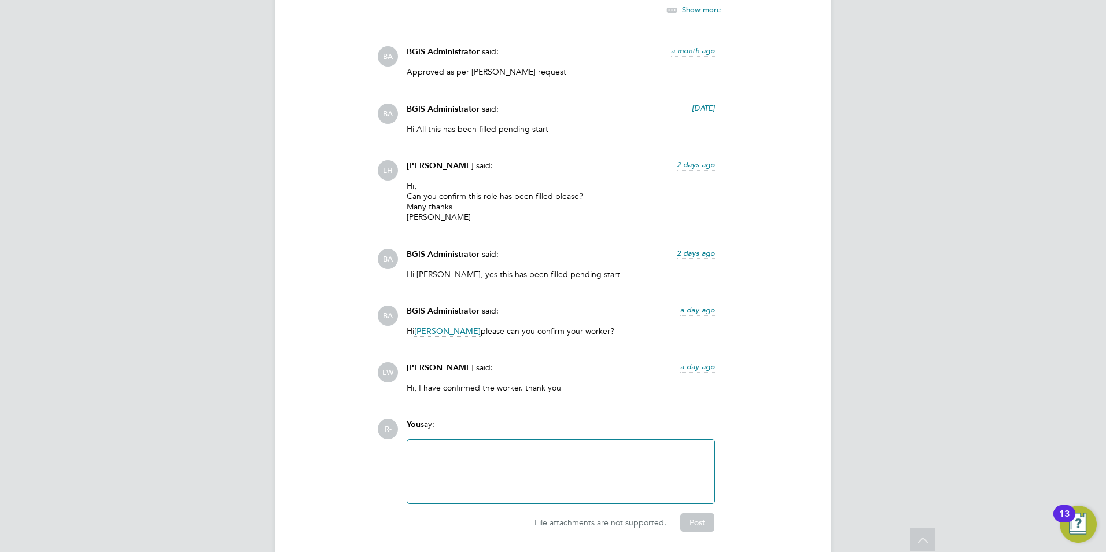
scroll to position [1893, 0]
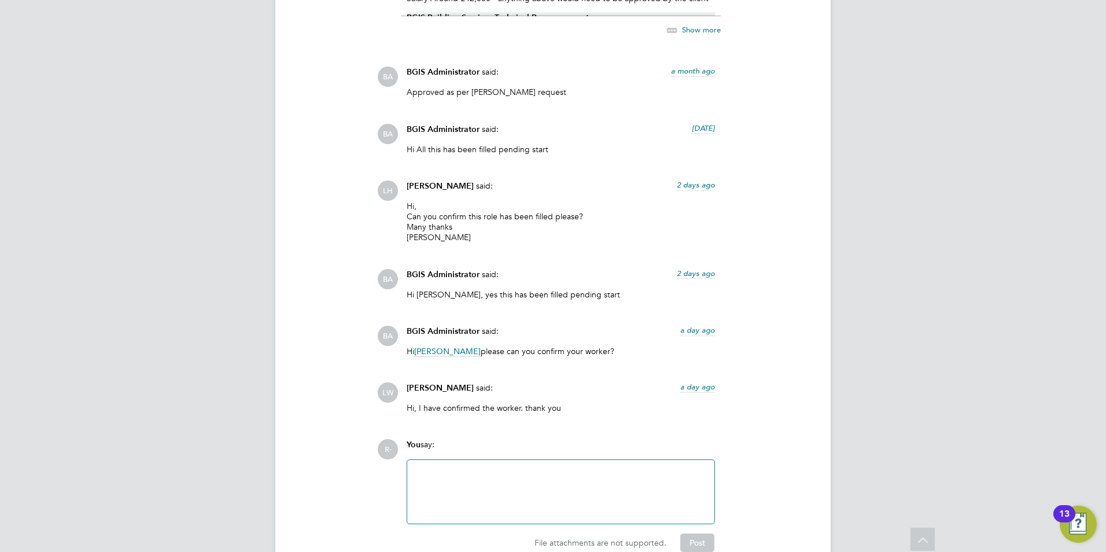
click at [428, 384] on span "[PERSON_NAME]" at bounding box center [440, 388] width 67 height 10
drag, startPoint x: 408, startPoint y: 386, endPoint x: 453, endPoint y: 386, distance: 45.1
click at [453, 386] on div "[PERSON_NAME] said: a day ago" at bounding box center [561, 392] width 308 height 20
copy span "[PERSON_NAME]"
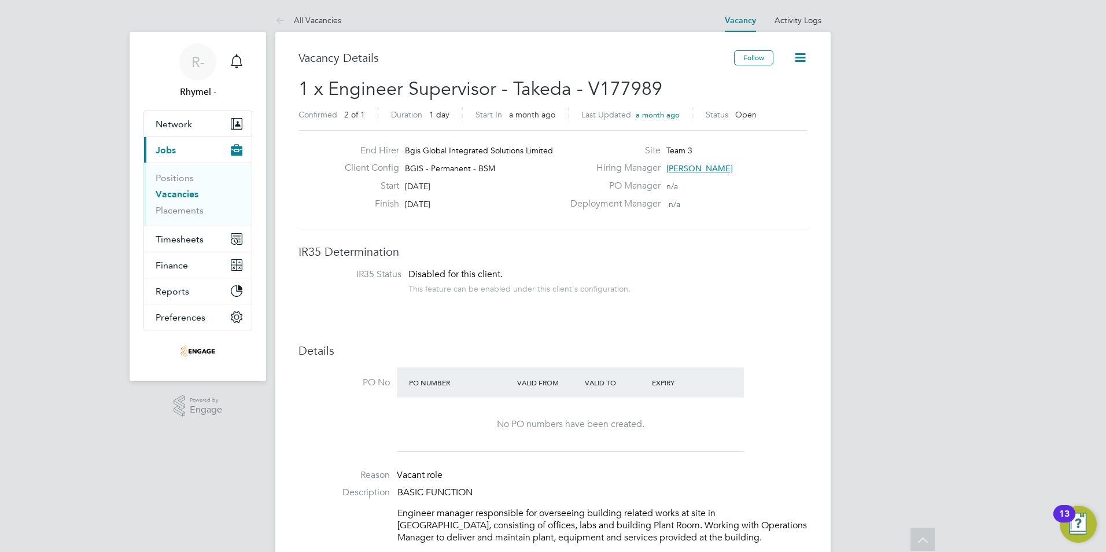
scroll to position [0, 0]
